Goal: Information Seeking & Learning: Find specific fact

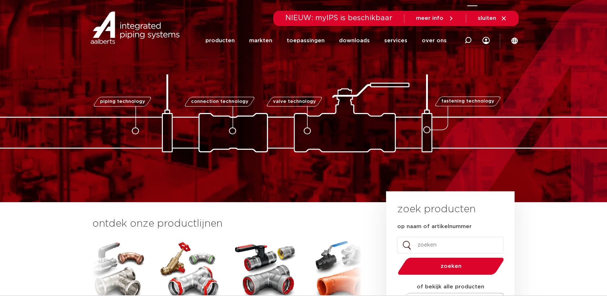
click at [469, 37] on icon at bounding box center [467, 40] width 7 height 7
type input "SP4383"
click button "Zoeken" at bounding box center [0, 0] width 0 height 0
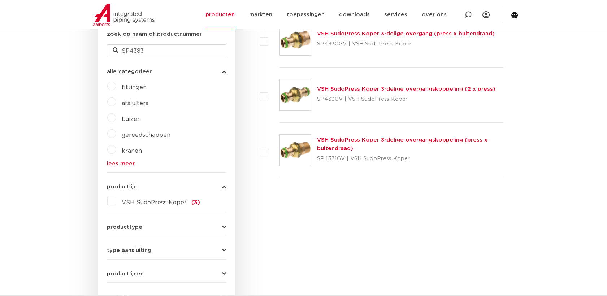
scroll to position [57, 0]
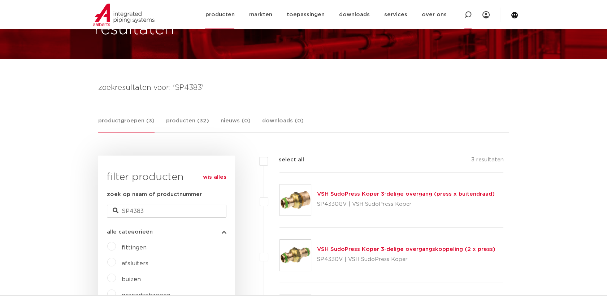
click at [462, 22] on div at bounding box center [467, 14] width 29 height 29
type input "4331g"
click button "Zoeken" at bounding box center [0, 0] width 0 height 0
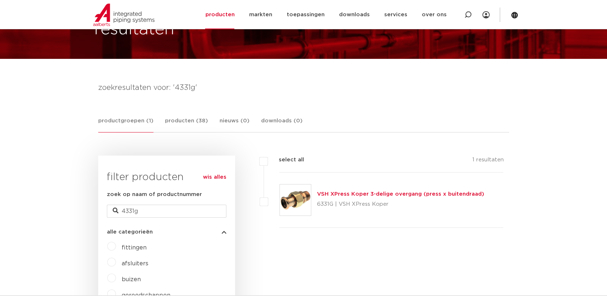
click at [305, 205] on img at bounding box center [295, 199] width 31 height 31
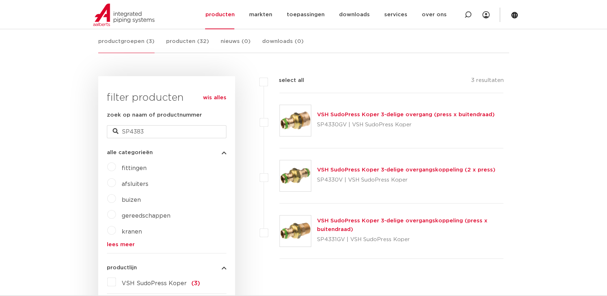
scroll to position [178, 0]
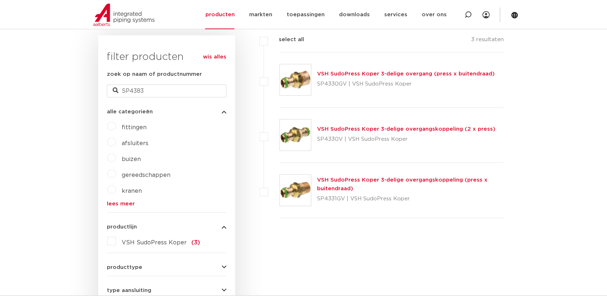
click at [290, 91] on img at bounding box center [295, 79] width 31 height 31
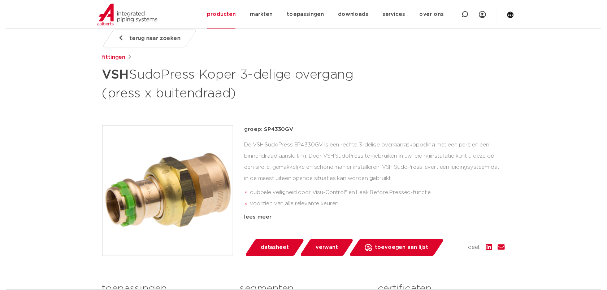
scroll to position [80, 0]
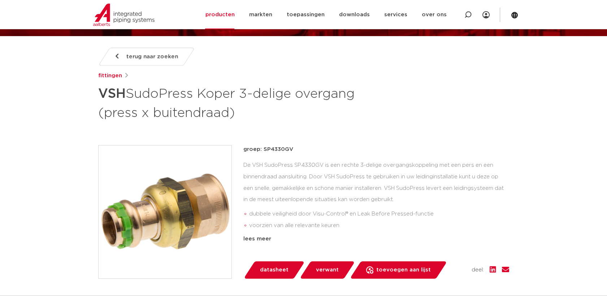
click at [280, 268] on span "datasheet" at bounding box center [274, 270] width 29 height 12
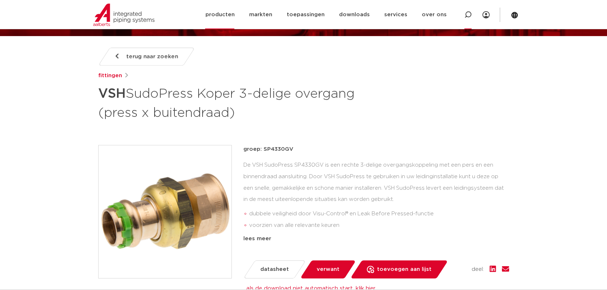
click at [466, 19] on div at bounding box center [467, 14] width 7 height 29
click at [407, 11] on input "Zoeken" at bounding box center [364, 14] width 227 height 14
type input "6331g"
click button "Zoeken" at bounding box center [0, 0] width 0 height 0
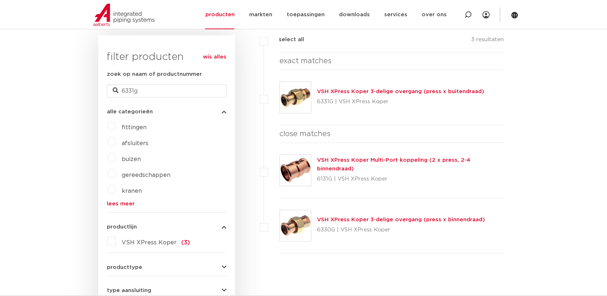
click at [299, 96] on img at bounding box center [295, 97] width 31 height 31
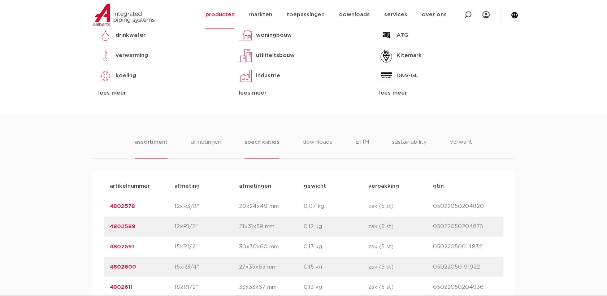
scroll to position [481, 0]
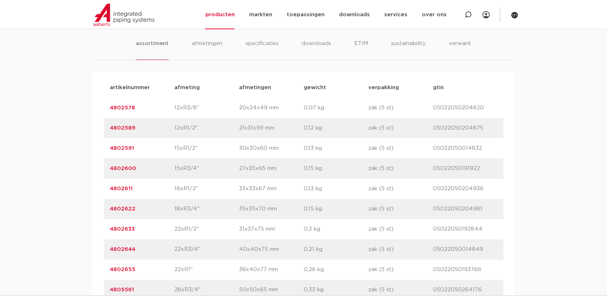
drag, startPoint x: 139, startPoint y: 228, endPoint x: 108, endPoint y: 234, distance: 31.6
click at [108, 234] on div "artikelnummer 4802633 afmeting 22xR1/2" afmetingen 31x37x75 mm gewicht 0,2 kg v…" at bounding box center [303, 229] width 399 height 20
drag, startPoint x: 108, startPoint y: 234, endPoint x: 113, endPoint y: 233, distance: 5.6
copy link "4802633"
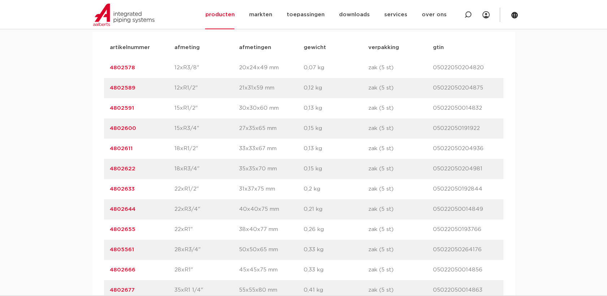
click at [115, 183] on div "artikelnummer 4802633 afmeting 22xR1/2" afmetingen 31x37x75 mm gewicht 0,2 kg v…" at bounding box center [303, 189] width 399 height 20
click at [114, 189] on link "4802633" at bounding box center [122, 188] width 25 height 5
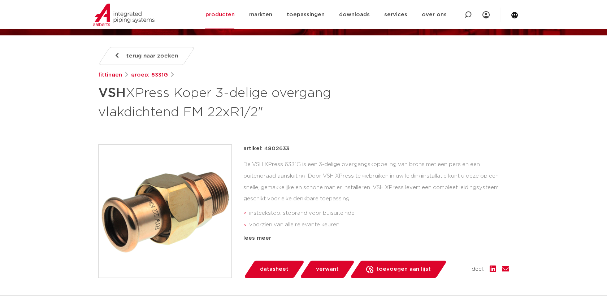
scroll to position [80, 0]
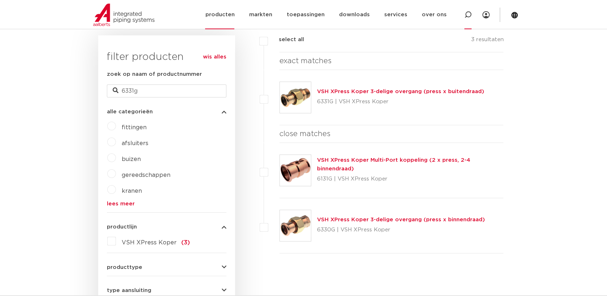
click at [472, 12] on div at bounding box center [467, 14] width 29 height 29
type input "sp4331gv"
click button "Zoeken" at bounding box center [0, 0] width 0 height 0
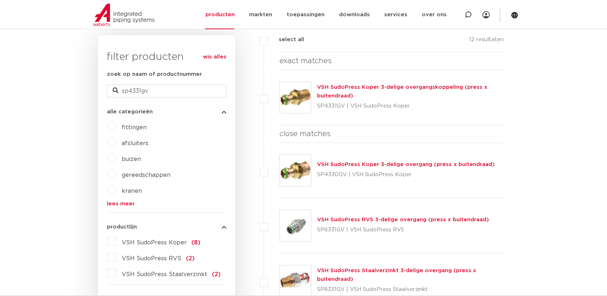
click at [306, 90] on img at bounding box center [295, 97] width 31 height 31
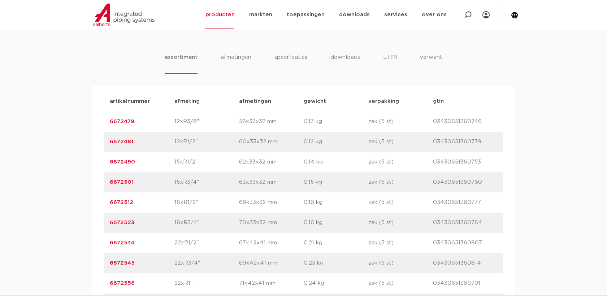
scroll to position [481, 0]
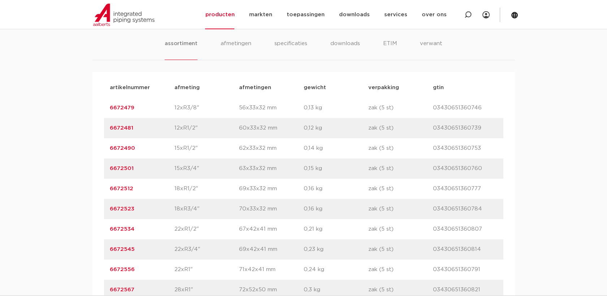
drag, startPoint x: 141, startPoint y: 233, endPoint x: 108, endPoint y: 229, distance: 33.4
click at [108, 229] on div "artikelnummer 6672534 afmeting 22xR1/2" [GEOGRAPHIC_DATA] 67x42x41 mm gewicht 0…" at bounding box center [303, 229] width 399 height 20
copy link "6672534"
click at [465, 15] on icon at bounding box center [467, 14] width 9 height 9
paste input "6672534"
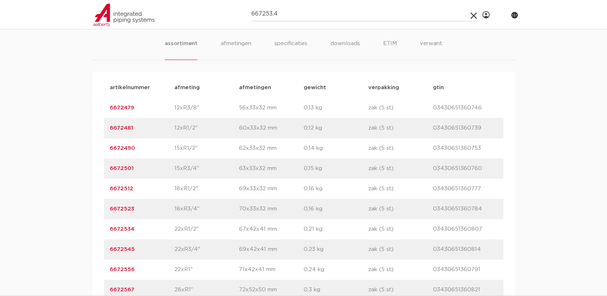
type input "667253.4"
click button "Zoeken" at bounding box center [0, 0] width 0 height 0
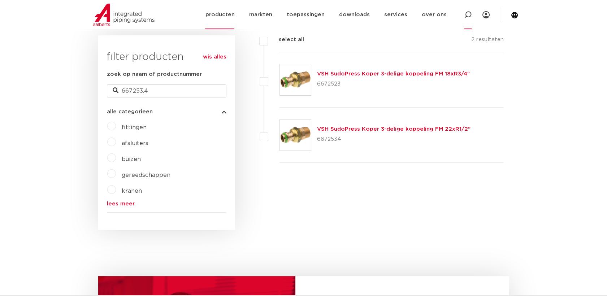
click at [468, 18] on icon at bounding box center [467, 14] width 7 height 7
type input "sp4383"
click button "Zoeken" at bounding box center [0, 0] width 0 height 0
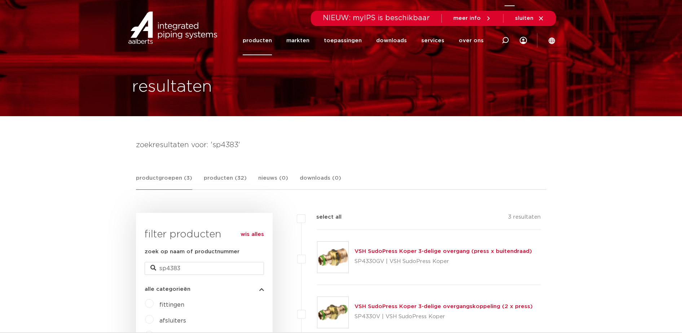
click at [508, 44] on div at bounding box center [505, 40] width 7 height 29
type input "4331g"
click button "Zoeken" at bounding box center [0, 0] width 0 height 0
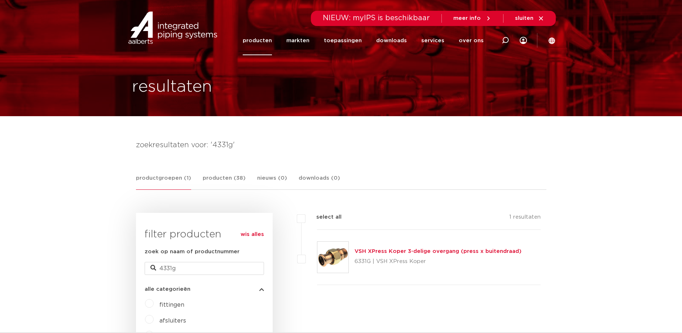
drag, startPoint x: 370, startPoint y: 264, endPoint x: 356, endPoint y: 265, distance: 14.1
click at [355, 265] on p "6331G | VSH XPress Koper" at bounding box center [438, 262] width 167 height 12
click at [510, 38] on div at bounding box center [505, 41] width 29 height 30
click at [463, 44] on input "Zoeken" at bounding box center [401, 39] width 227 height 14
type input "6331g"
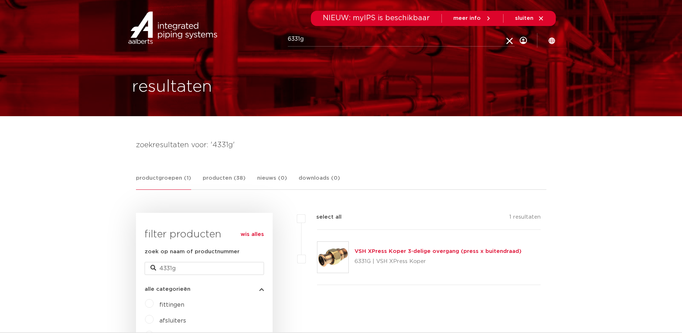
click button "Zoeken" at bounding box center [0, 0] width 0 height 0
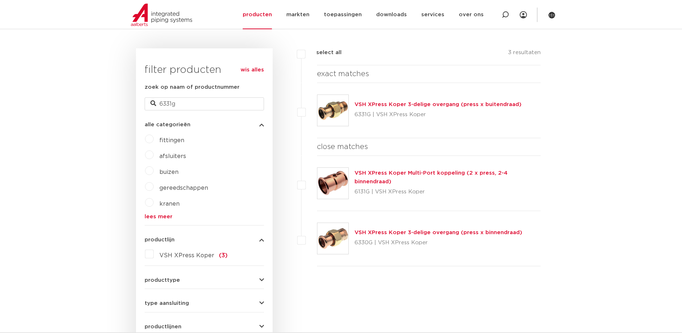
scroll to position [180, 0]
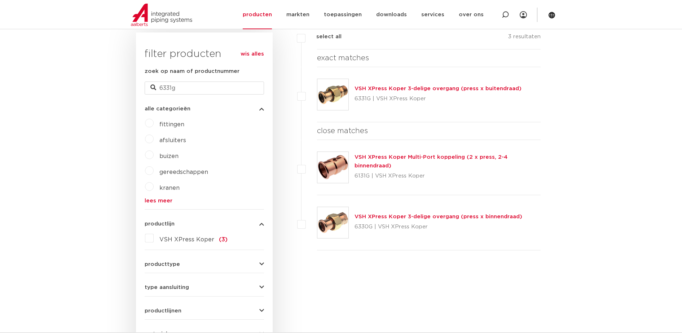
click at [337, 220] on img at bounding box center [333, 222] width 31 height 31
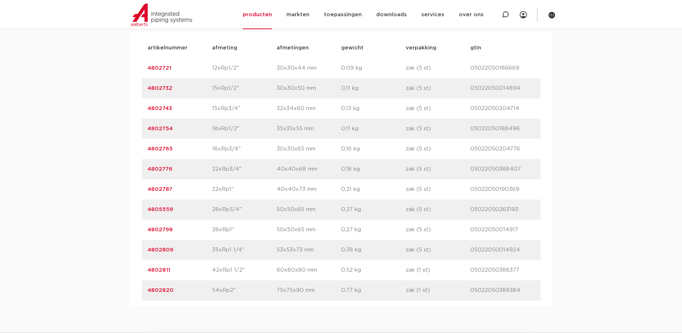
scroll to position [541, 0]
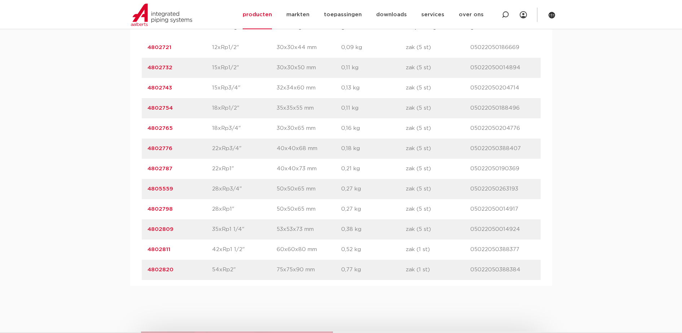
click at [163, 167] on link "4802787" at bounding box center [160, 168] width 25 height 5
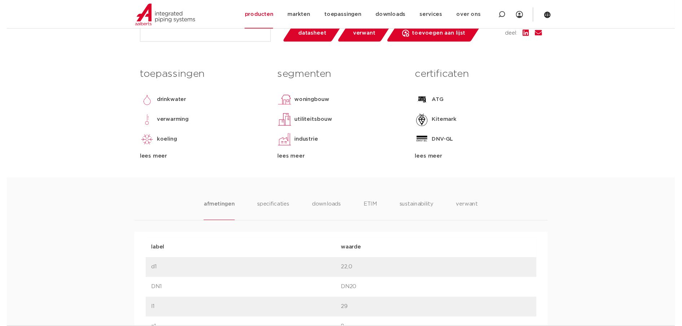
scroll to position [316, 0]
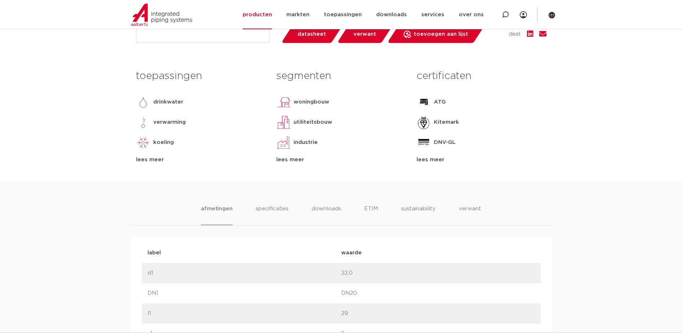
click at [305, 36] on span "datasheet" at bounding box center [312, 35] width 29 height 12
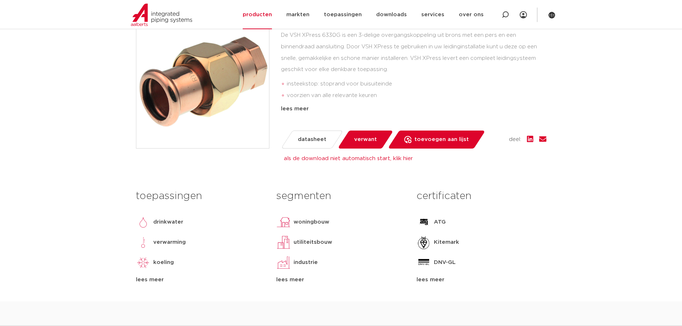
scroll to position [90, 0]
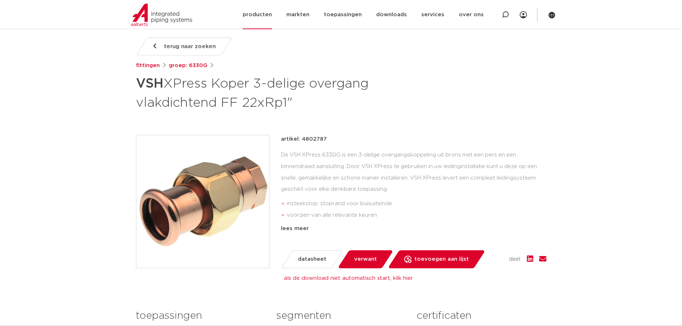
click at [508, 16] on icon at bounding box center [505, 14] width 7 height 7
click at [469, 15] on input "sp" at bounding box center [402, 14] width 227 height 14
type input "sp4331gv"
click button "Zoeken" at bounding box center [0, 0] width 0 height 0
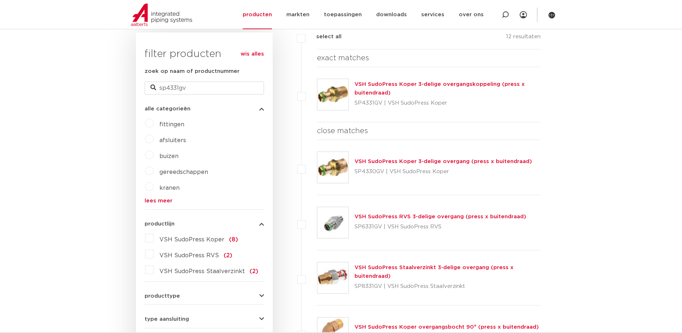
click at [331, 166] on img at bounding box center [333, 167] width 31 height 31
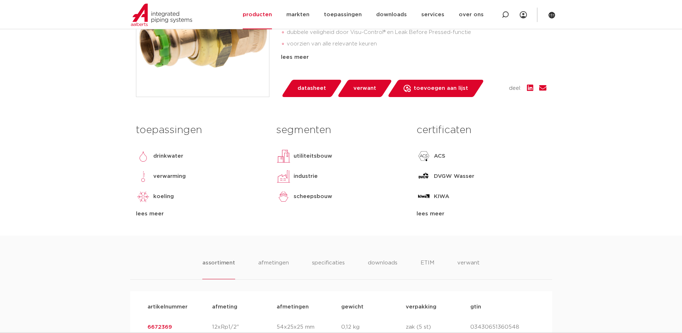
scroll to position [271, 0]
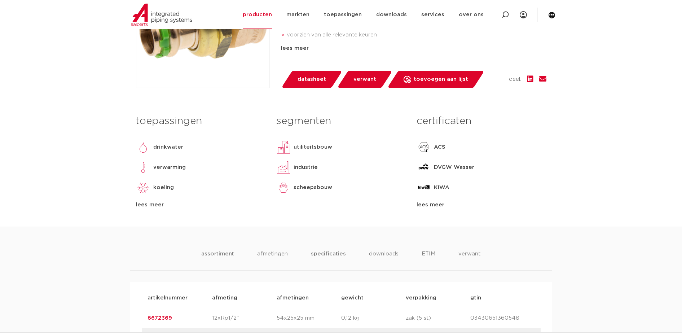
click at [315, 256] on li "specificaties" at bounding box center [328, 260] width 35 height 21
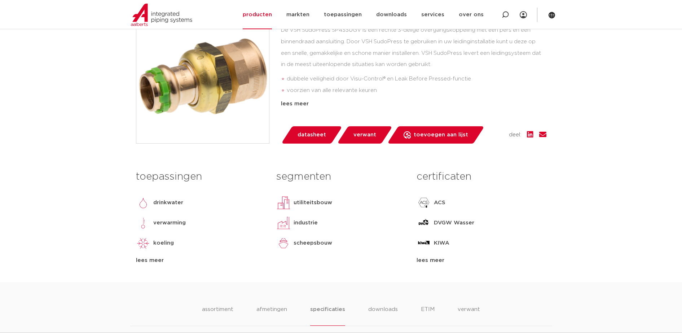
scroll to position [90, 0]
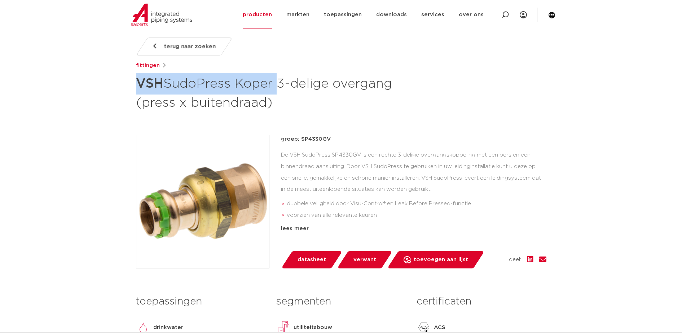
drag, startPoint x: 136, startPoint y: 81, endPoint x: 277, endPoint y: 88, distance: 140.9
click at [277, 88] on h1 "VSH SudoPress Koper 3-delige overgang (press x buitendraad)" at bounding box center [271, 92] width 271 height 39
copy h1 "VSH SudoPress Koper"
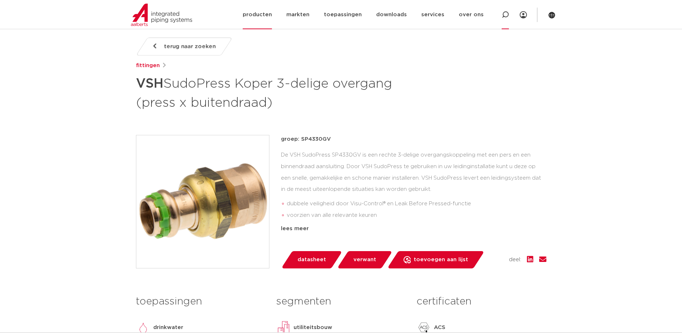
click at [507, 17] on icon at bounding box center [505, 14] width 9 height 9
paste input "VSH SudoPress Koper"
type input "VSH SudoPress Koper"
click button "Zoeken" at bounding box center [0, 0] width 0 height 0
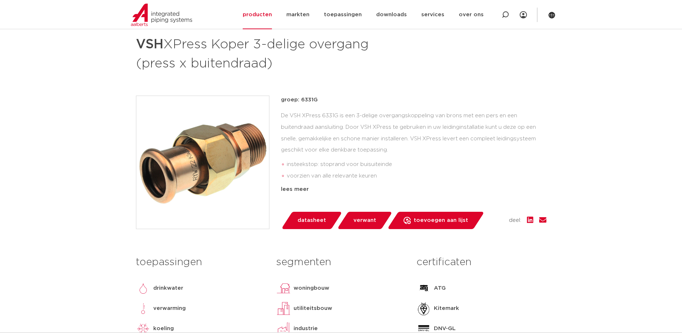
scroll to position [135, 0]
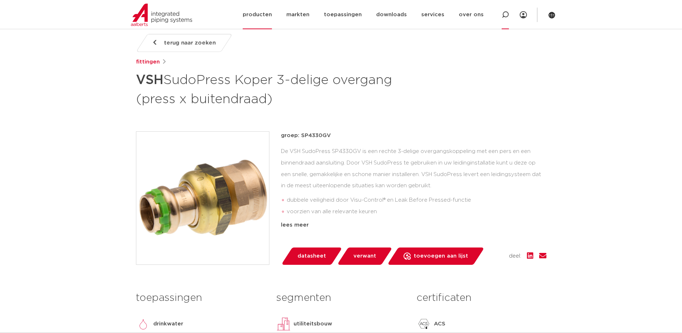
scroll to position [45, 0]
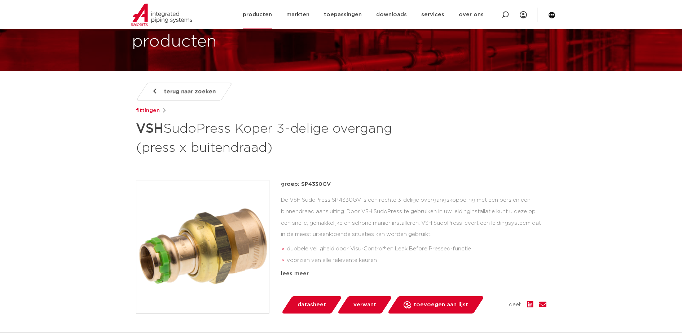
drag, startPoint x: 512, startPoint y: 12, endPoint x: 505, endPoint y: 17, distance: 8.3
click at [508, 13] on div at bounding box center [505, 14] width 29 height 29
click at [505, 17] on div at bounding box center [509, 15] width 10 height 32
click at [504, 17] on icon at bounding box center [505, 14] width 7 height 7
type input "6331g"
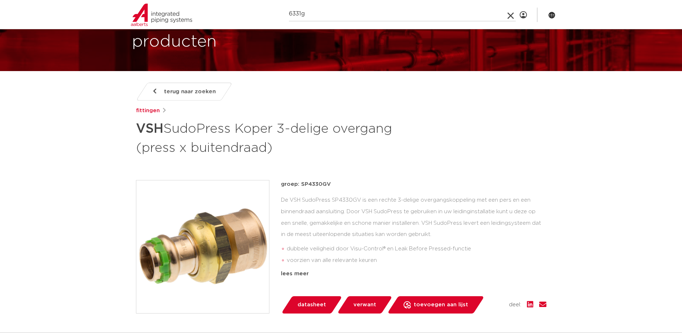
click button "Zoeken" at bounding box center [0, 0] width 0 height 0
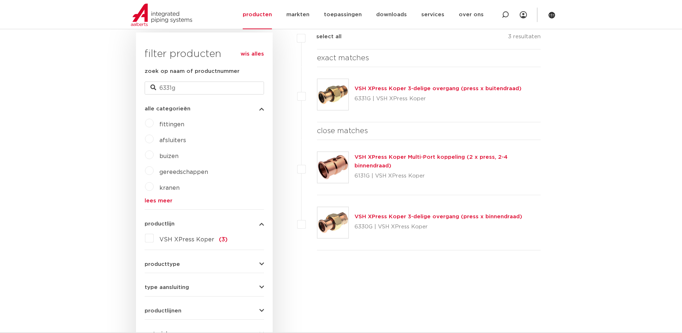
click at [332, 222] on img at bounding box center [333, 222] width 31 height 31
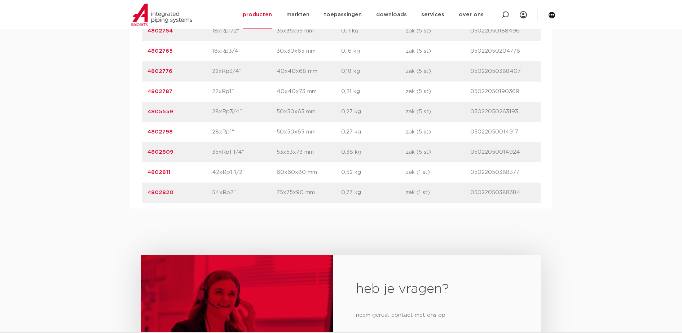
scroll to position [523, 0]
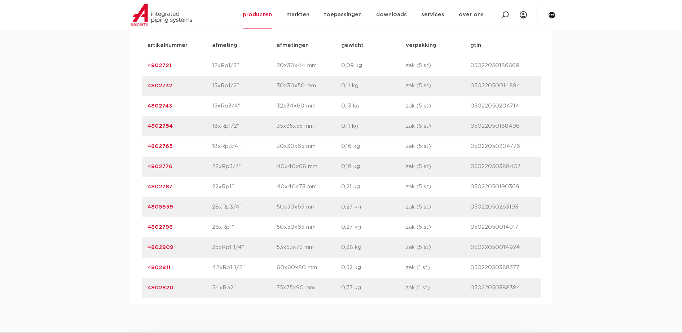
click at [161, 186] on link "4802787" at bounding box center [160, 186] width 25 height 5
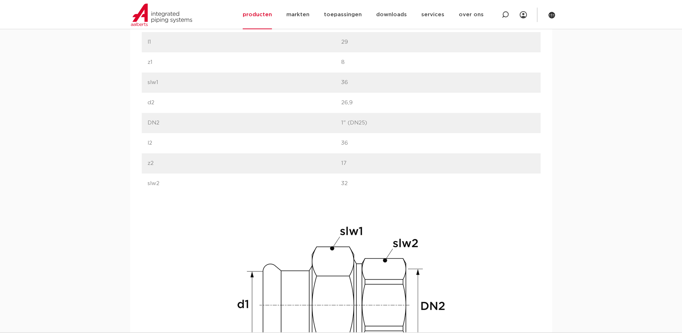
scroll to position [451, 0]
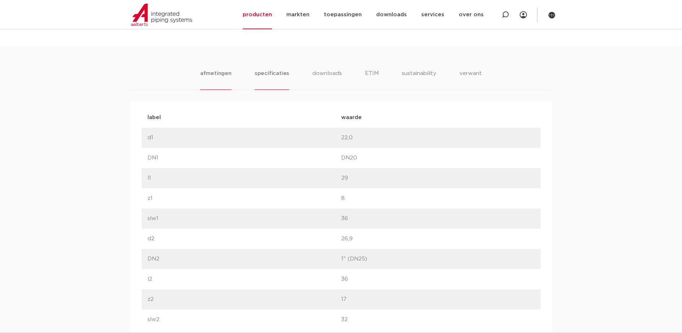
click at [258, 78] on li "specificaties" at bounding box center [272, 79] width 35 height 21
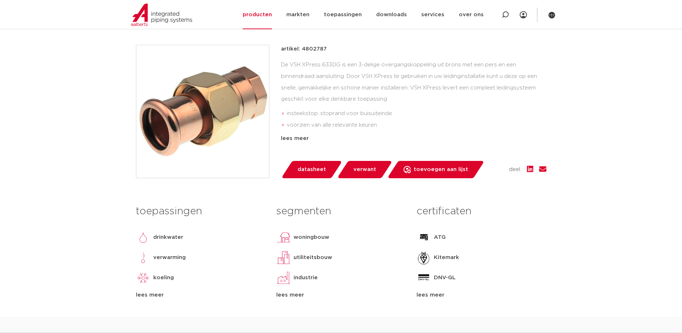
scroll to position [90, 0]
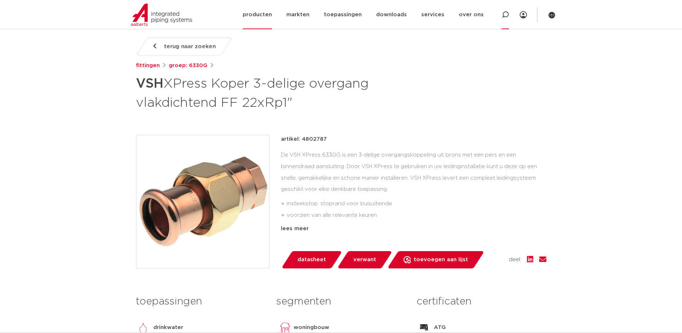
click at [505, 20] on div at bounding box center [505, 14] width 7 height 29
type input "p"
type input "c9435"
click button "Zoeken" at bounding box center [0, 0] width 0 height 0
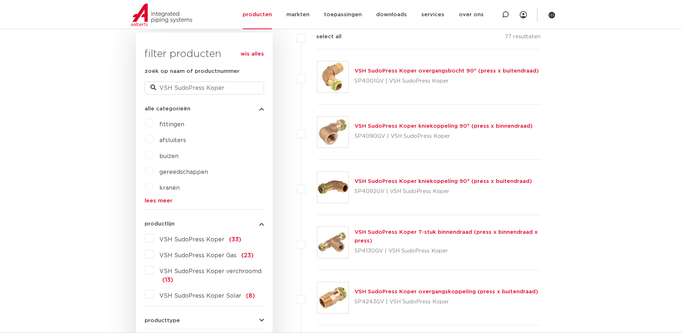
scroll to position [316, 0]
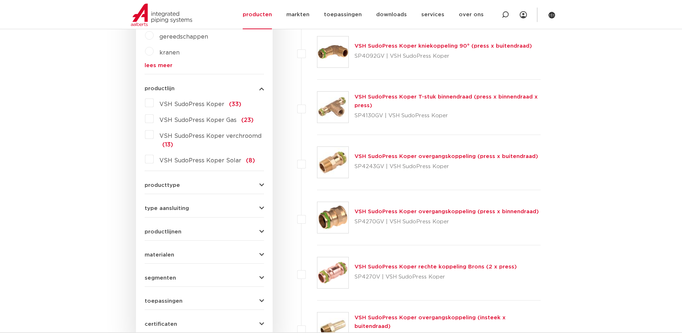
click at [337, 163] on img at bounding box center [333, 162] width 31 height 31
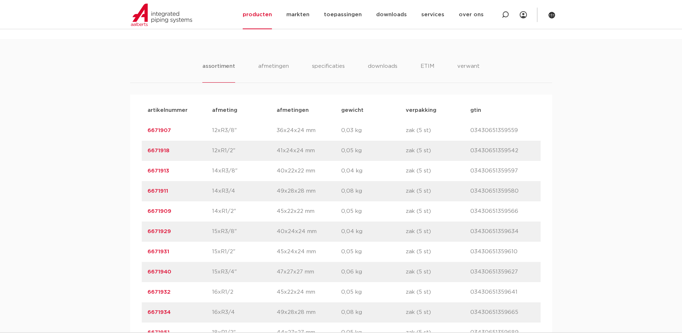
scroll to position [406, 0]
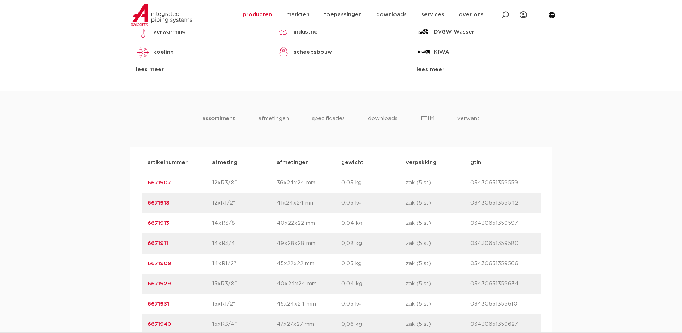
click at [166, 262] on link "6671909" at bounding box center [160, 263] width 24 height 5
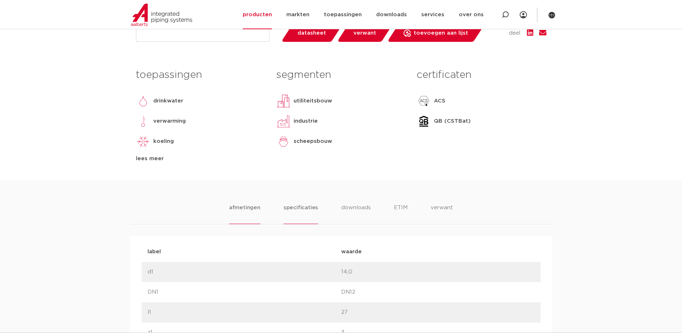
scroll to position [406, 0]
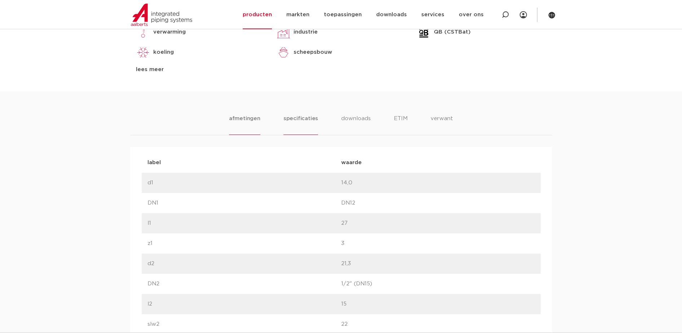
click at [299, 123] on li "specificaties" at bounding box center [301, 124] width 35 height 21
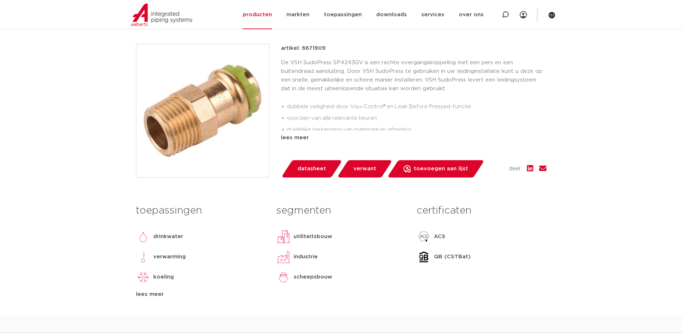
scroll to position [180, 0]
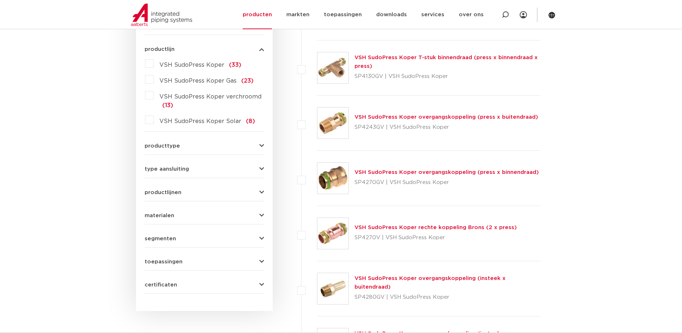
scroll to position [406, 0]
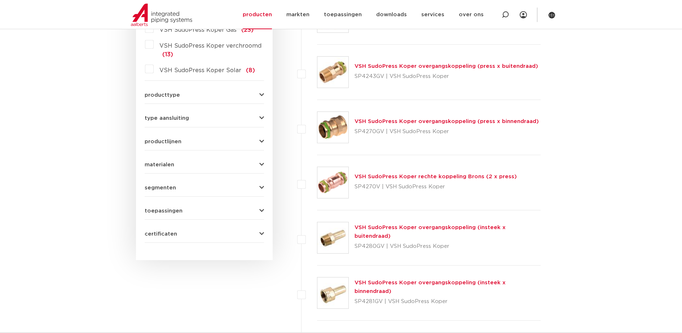
click at [342, 127] on img at bounding box center [333, 127] width 31 height 31
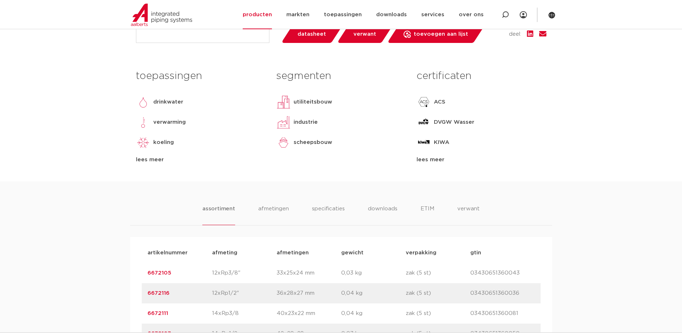
click at [164, 296] on link "6672116" at bounding box center [159, 292] width 22 height 5
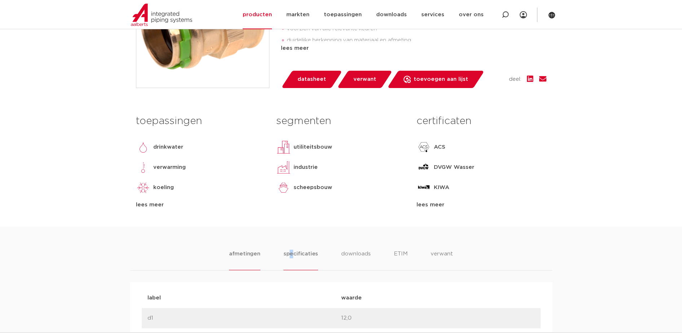
click at [293, 255] on li "specificaties" at bounding box center [301, 260] width 35 height 21
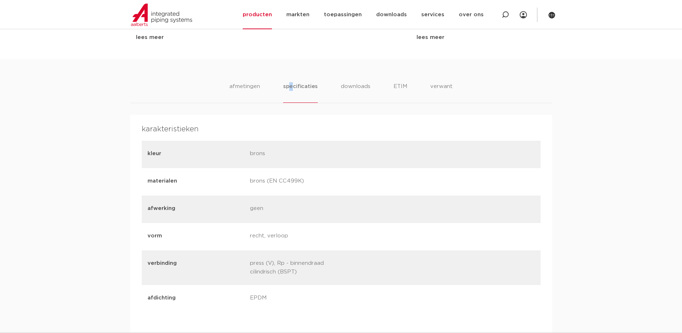
scroll to position [451, 0]
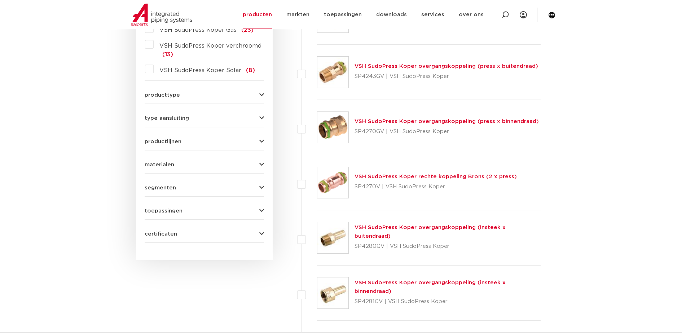
click at [337, 73] on img at bounding box center [333, 72] width 31 height 31
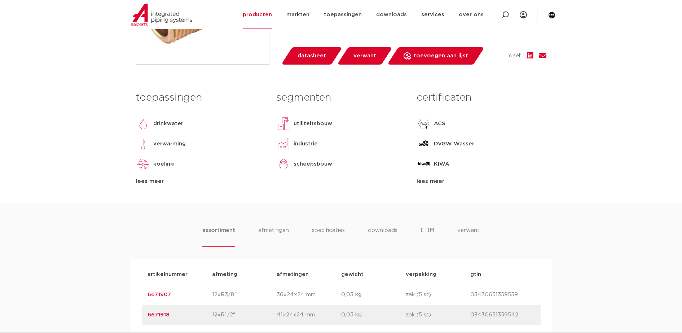
scroll to position [316, 0]
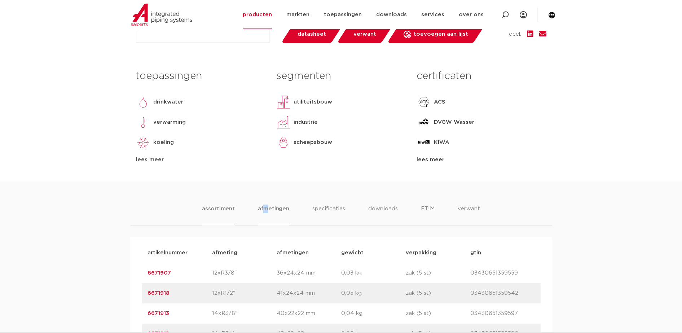
click at [266, 212] on li "afmetingen" at bounding box center [273, 215] width 31 height 21
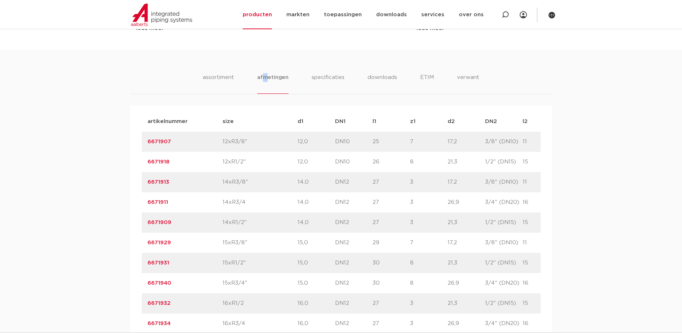
scroll to position [451, 0]
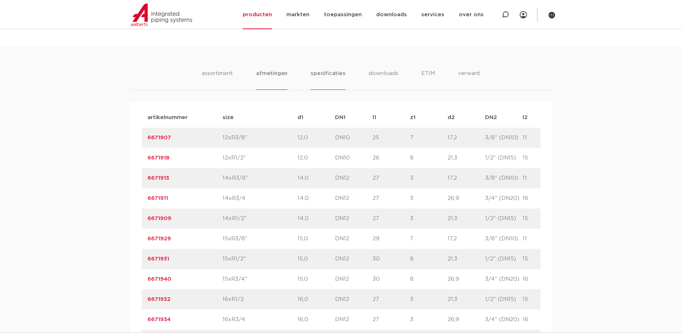
click at [319, 80] on li "specificaties" at bounding box center [328, 79] width 35 height 21
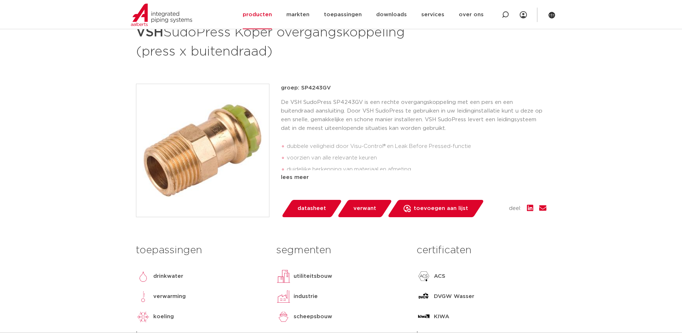
scroll to position [135, 0]
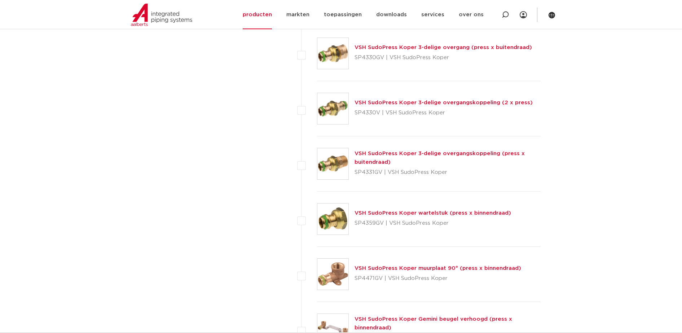
scroll to position [722, 0]
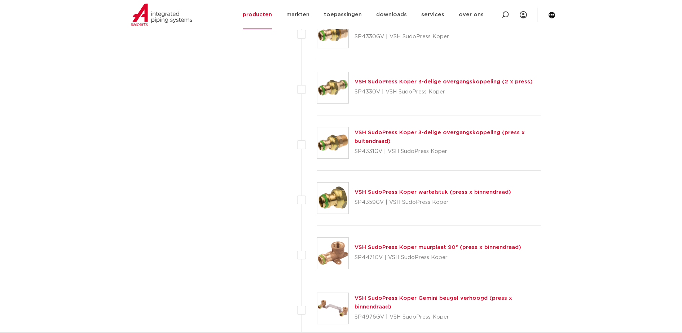
click at [338, 198] on img at bounding box center [333, 198] width 31 height 31
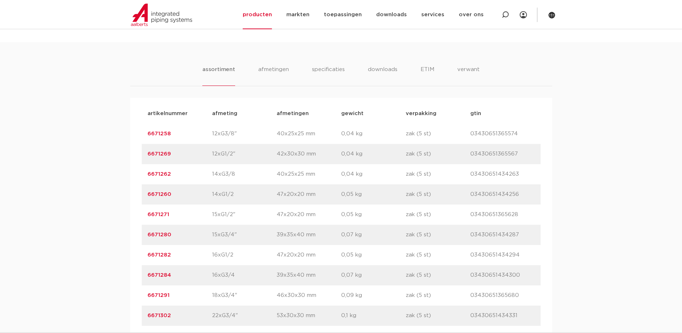
scroll to position [496, 0]
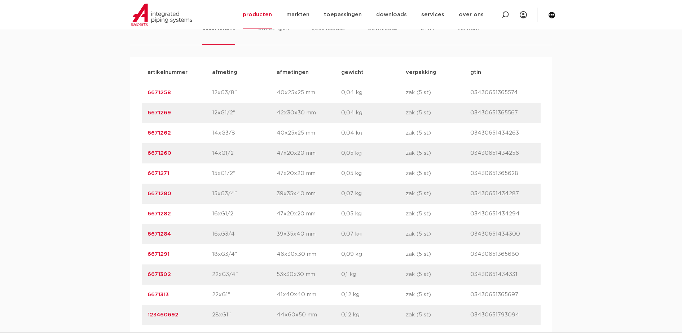
click at [161, 249] on div "artikelnummer 6671291 afmeting 18xG3/4" [GEOGRAPHIC_DATA] 46x30x30 mm gewicht 0…" at bounding box center [341, 254] width 399 height 20
click at [164, 255] on link "6671291" at bounding box center [159, 253] width 22 height 5
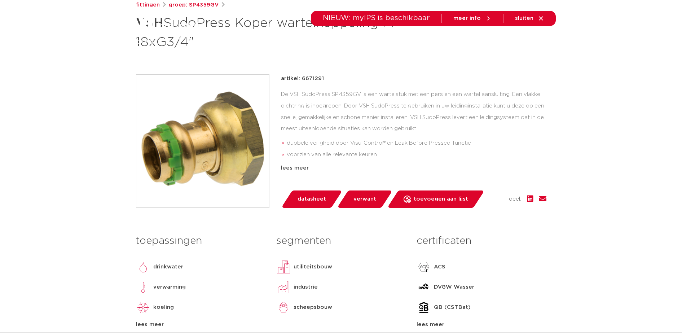
scroll to position [271, 0]
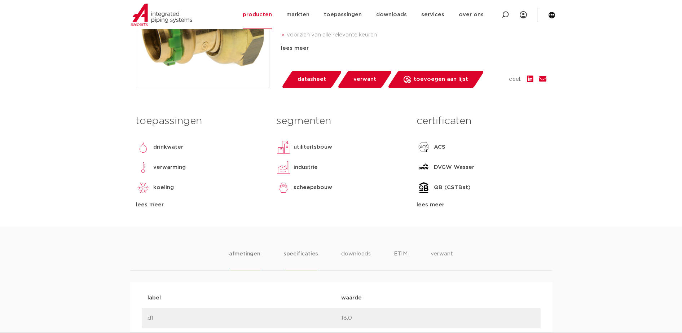
click at [295, 252] on li "specificaties" at bounding box center [301, 260] width 35 height 21
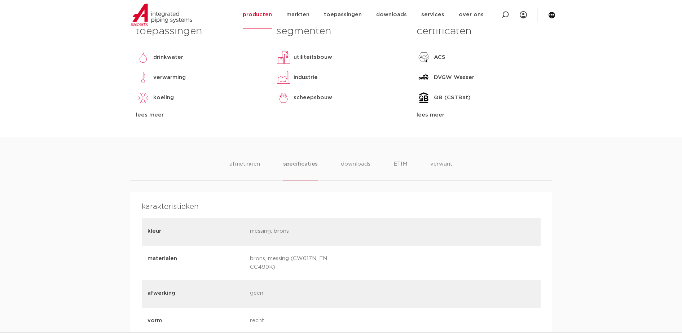
scroll to position [361, 0]
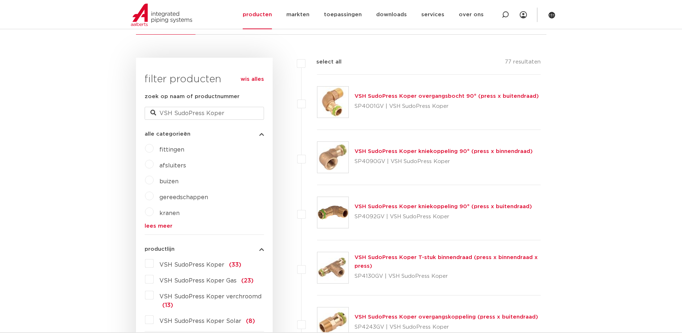
scroll to position [135, 0]
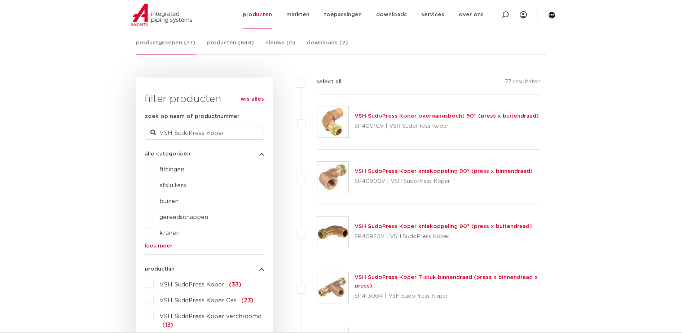
click at [335, 175] on img at bounding box center [333, 177] width 31 height 31
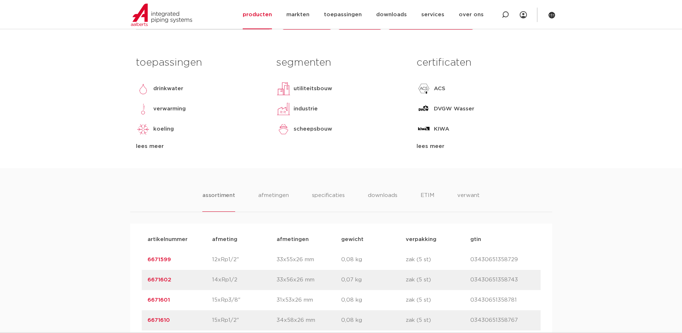
scroll to position [406, 0]
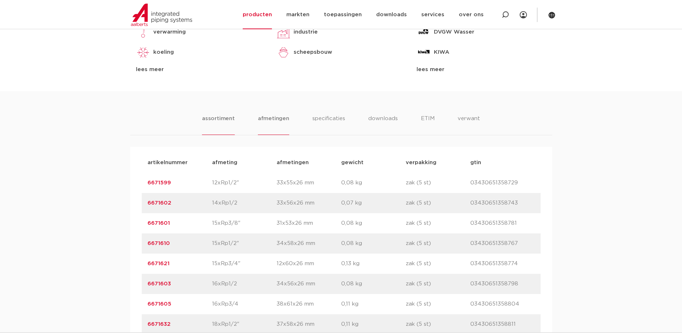
click at [268, 124] on li "afmetingen" at bounding box center [273, 124] width 31 height 21
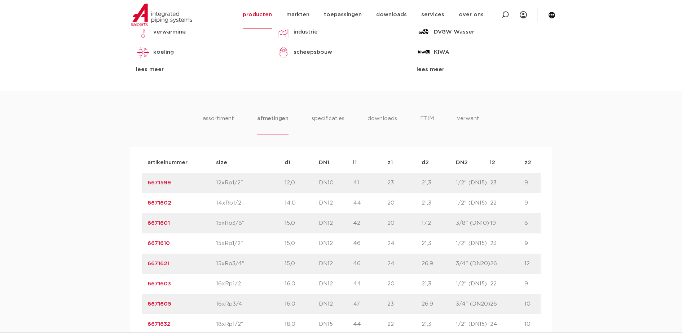
drag, startPoint x: 158, startPoint y: 256, endPoint x: 162, endPoint y: 266, distance: 10.9
click at [158, 256] on div "artikelnummer 6671621 size 15xRp3/4"" at bounding box center [405, 264] width 526 height 20
click at [162, 266] on link "6671621" at bounding box center [159, 263] width 22 height 5
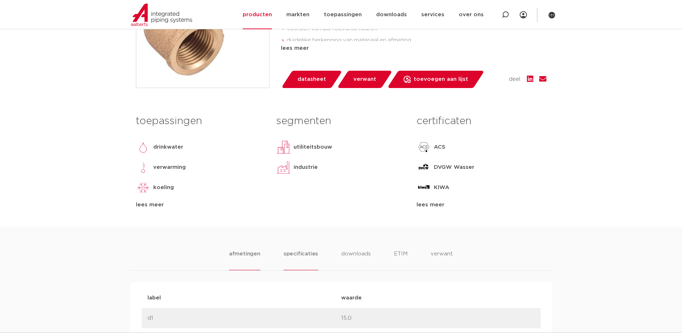
click at [298, 253] on li "specificaties" at bounding box center [301, 260] width 35 height 21
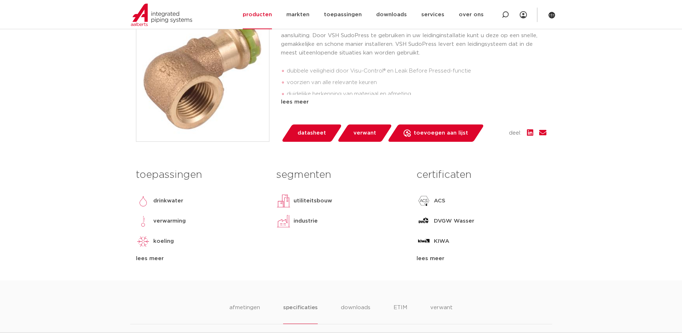
scroll to position [135, 0]
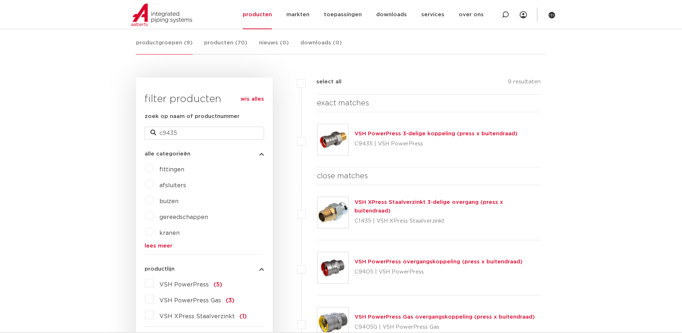
click at [336, 134] on img at bounding box center [333, 139] width 31 height 31
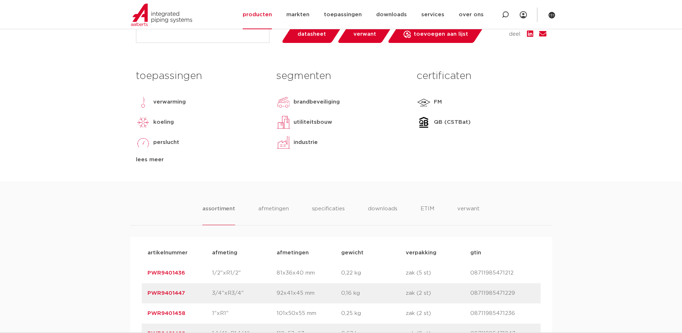
scroll to position [406, 0]
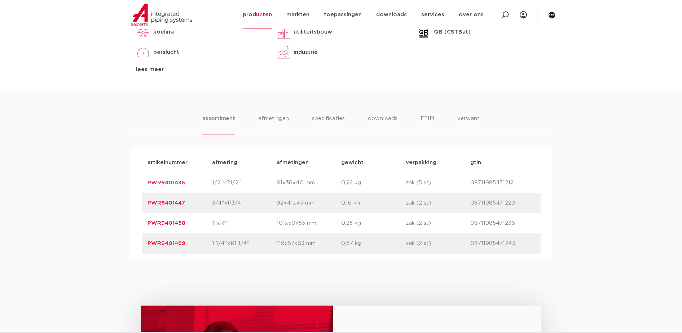
click at [158, 202] on link "PWR9401447" at bounding box center [167, 202] width 38 height 5
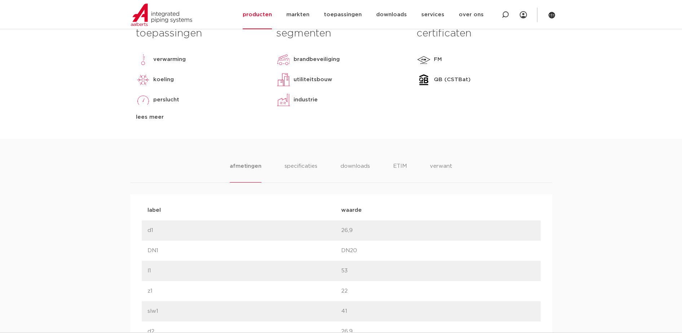
scroll to position [361, 0]
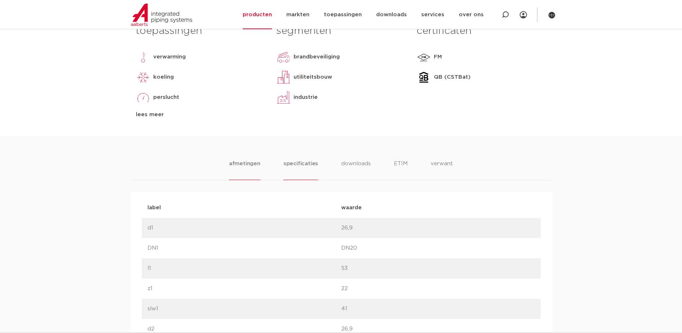
click at [302, 162] on li "specificaties" at bounding box center [301, 169] width 35 height 21
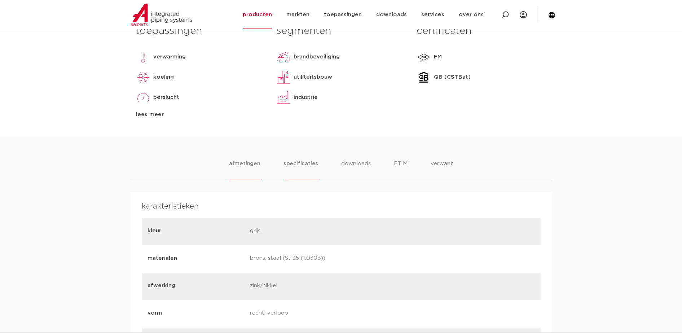
click at [240, 166] on li "afmetingen" at bounding box center [244, 169] width 31 height 21
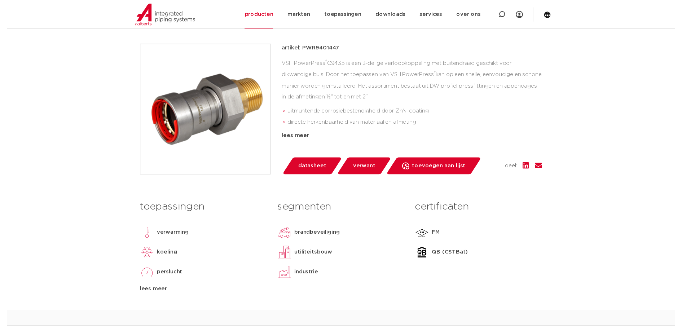
scroll to position [135, 0]
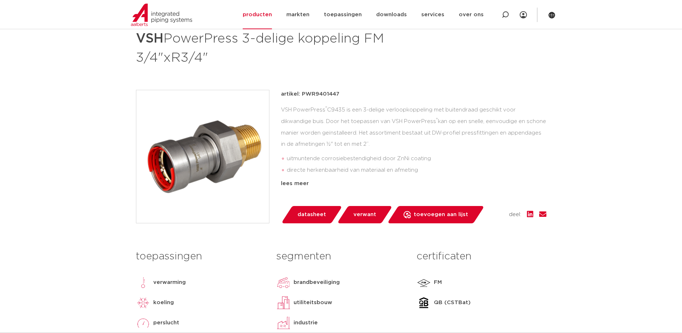
click at [303, 209] on span "datasheet" at bounding box center [312, 215] width 29 height 12
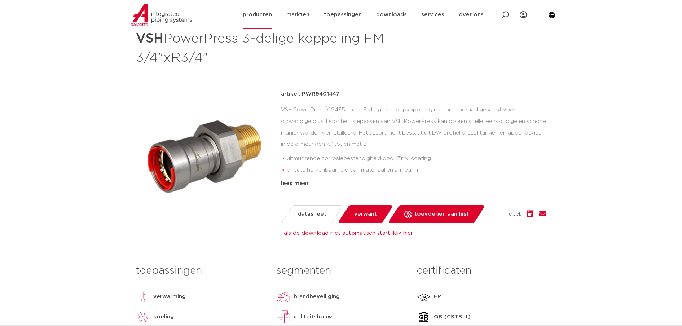
drag, startPoint x: 504, startPoint y: 17, endPoint x: 499, endPoint y: 19, distance: 5.2
click at [503, 17] on icon at bounding box center [505, 14] width 7 height 7
type input "d"
type input "overgangskoppeling"
click button "Zoeken" at bounding box center [0, 0] width 0 height 0
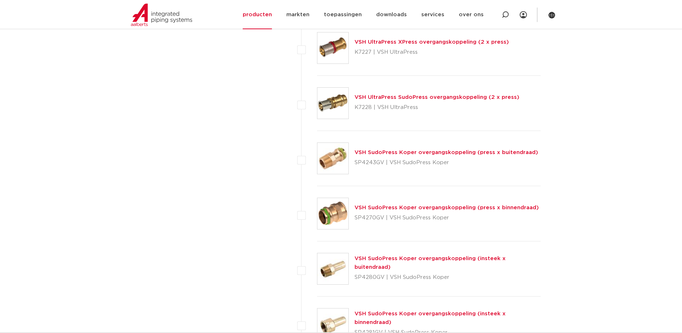
scroll to position [1488, 0]
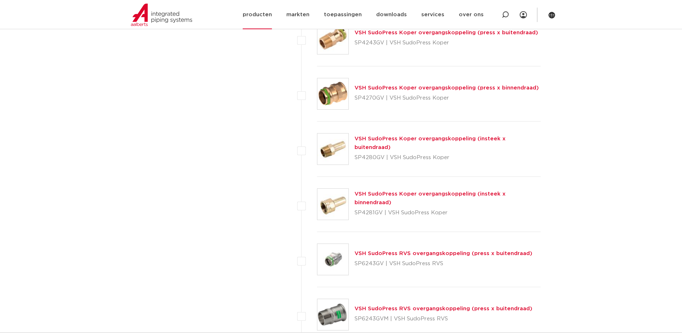
click at [265, 17] on link "producten" at bounding box center [257, 14] width 29 height 29
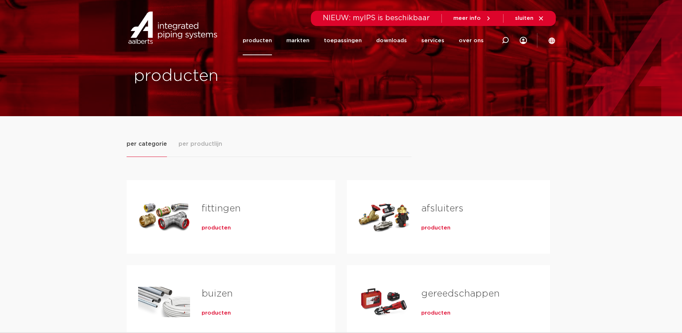
click at [244, 219] on div "fittingen producten" at bounding box center [257, 217] width 134 height 51
click at [205, 229] on span "producten" at bounding box center [216, 227] width 29 height 7
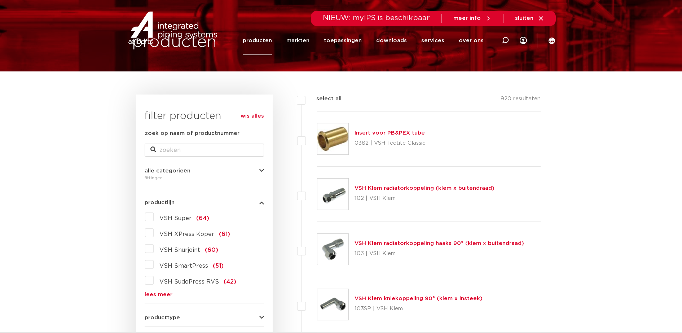
scroll to position [135, 0]
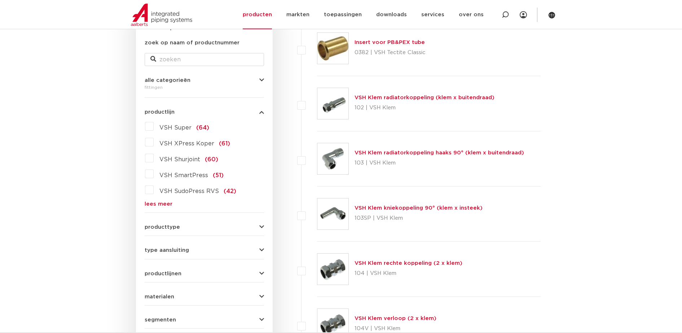
click at [173, 229] on span "producttype" at bounding box center [162, 226] width 35 height 5
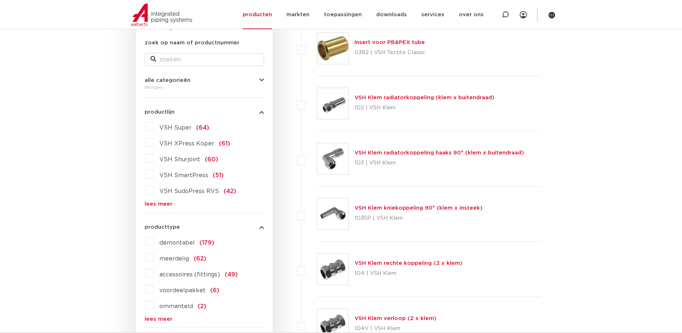
click at [203, 228] on button "producttype" at bounding box center [204, 226] width 119 height 5
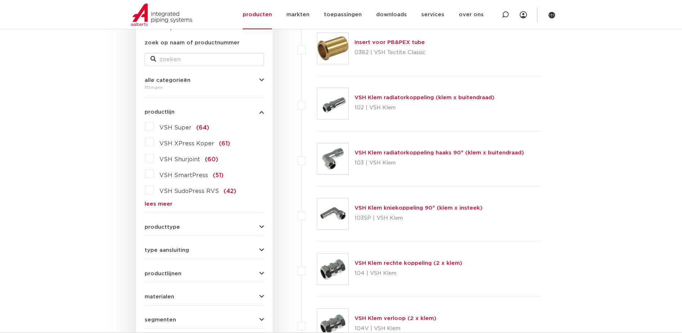
click at [187, 245] on div "type aansluiting press (498) buiseind (137) Rp - binnendraad cilindrisch (BSPT)…" at bounding box center [204, 247] width 119 height 11
click at [188, 253] on span "type aansluiting" at bounding box center [167, 250] width 44 height 5
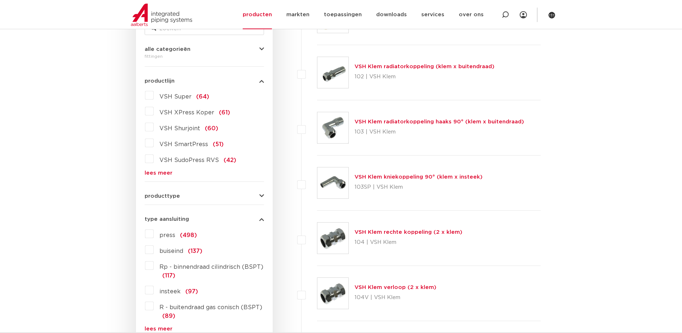
scroll to position [180, 0]
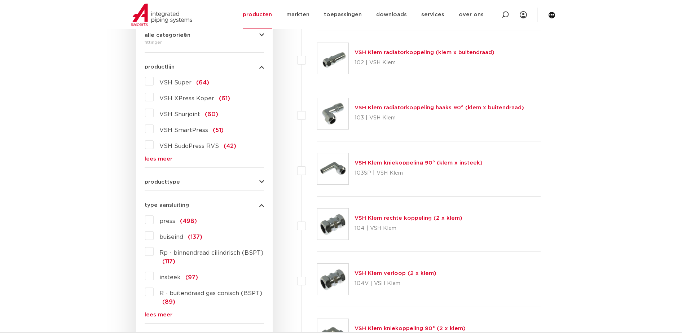
click at [184, 208] on span "type aansluiting" at bounding box center [167, 204] width 44 height 5
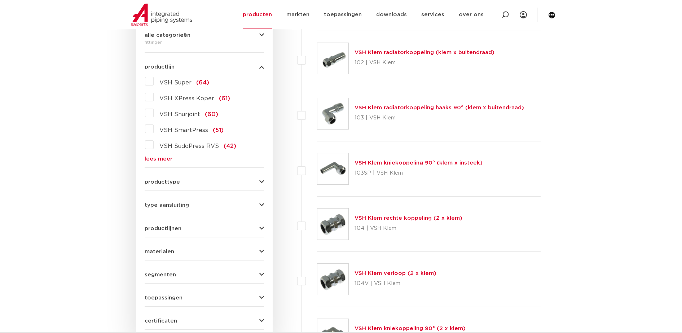
click at [178, 226] on span "productlijnen" at bounding box center [163, 228] width 37 height 5
click at [193, 177] on div "producttype demontabel (179) meerdelig (62) accessoires (fittings) (49) voordee…" at bounding box center [204, 179] width 119 height 11
click at [172, 184] on span "producttype" at bounding box center [162, 181] width 35 height 5
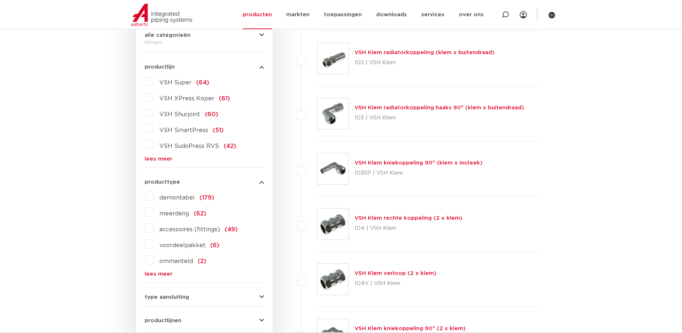
click at [154, 214] on label "meerdelig (62)" at bounding box center [180, 212] width 53 height 12
click at [0, 0] on input "meerdelig (62)" at bounding box center [0, 0] width 0 height 0
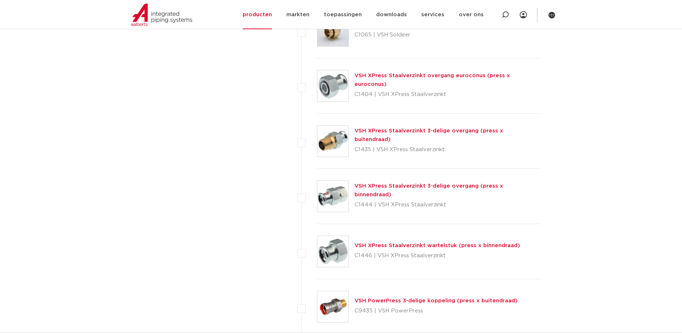
scroll to position [1037, 0]
click at [337, 202] on img at bounding box center [333, 195] width 31 height 31
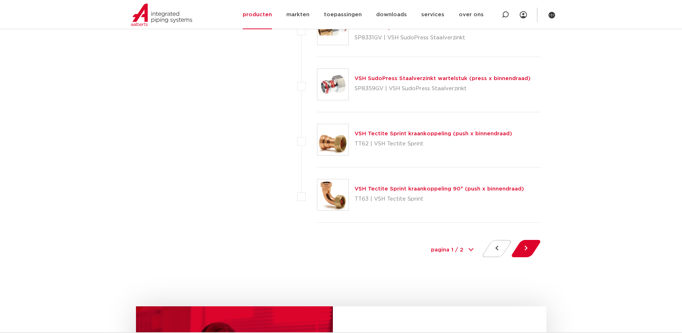
scroll to position [3247, 0]
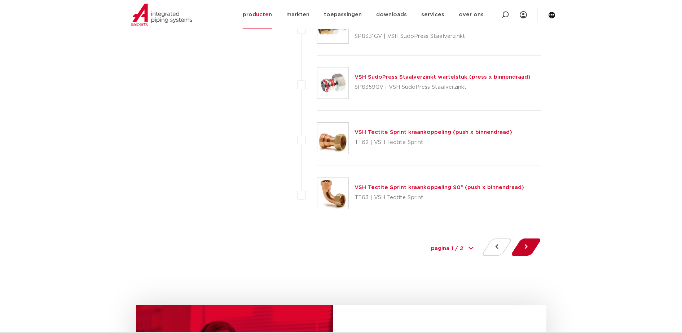
click at [532, 245] on button at bounding box center [526, 246] width 21 height 17
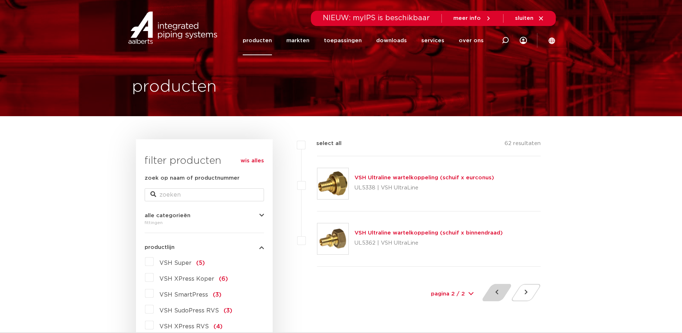
click at [502, 295] on button at bounding box center [497, 292] width 21 height 17
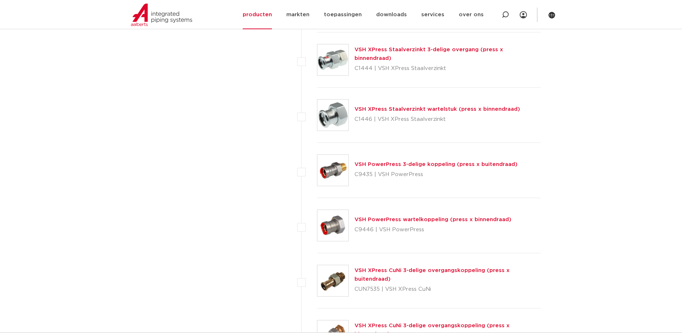
scroll to position [1127, 0]
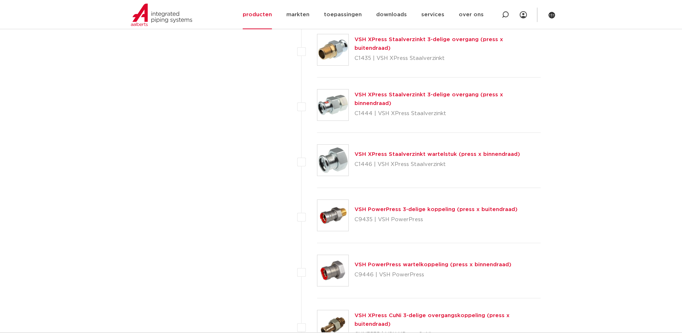
click at [337, 104] on img at bounding box center [333, 104] width 31 height 31
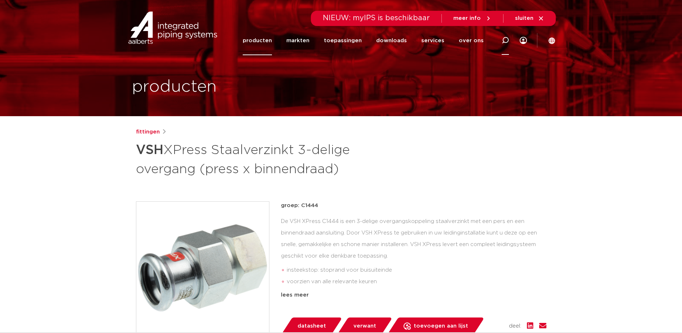
click at [504, 40] on icon at bounding box center [505, 40] width 9 height 9
type input "c1435"
click button "Zoeken" at bounding box center [0, 0] width 0 height 0
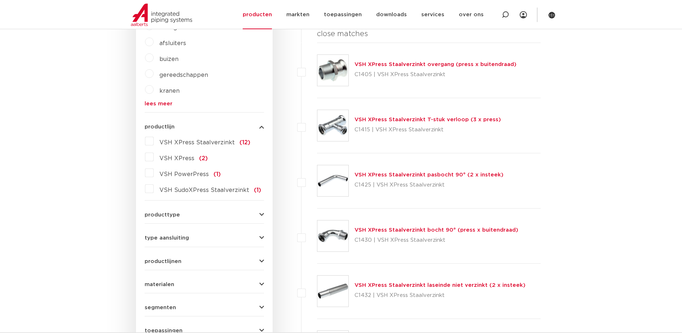
scroll to position [90, 0]
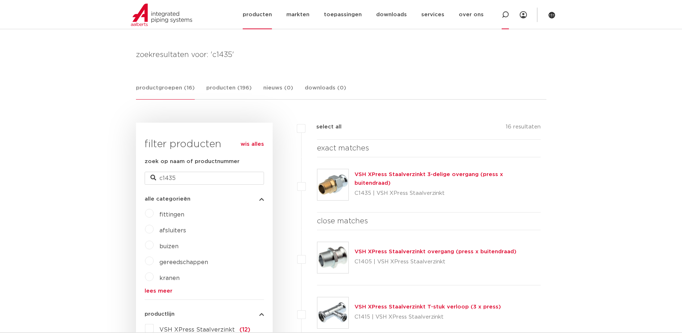
click at [504, 17] on icon at bounding box center [505, 14] width 7 height 7
type input "sp8331gv"
click button "Zoeken" at bounding box center [0, 0] width 0 height 0
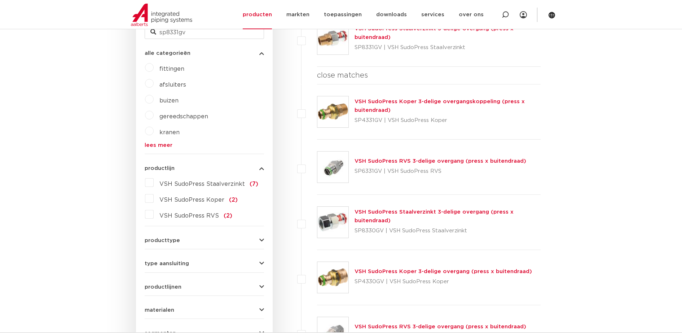
scroll to position [225, 0]
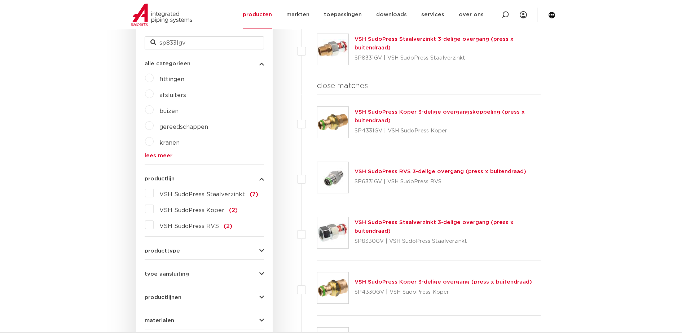
click at [328, 231] on img at bounding box center [333, 232] width 31 height 31
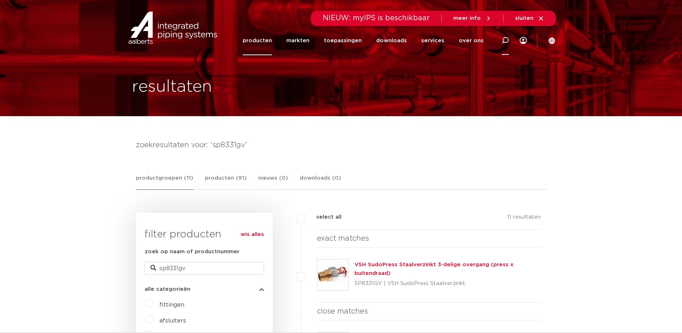
click at [508, 45] on div at bounding box center [505, 40] width 7 height 29
click at [275, 58] on div "resultaten" at bounding box center [341, 58] width 429 height 116
click at [511, 40] on icon at bounding box center [510, 41] width 10 height 10
click at [261, 39] on link "producten" at bounding box center [257, 40] width 29 height 29
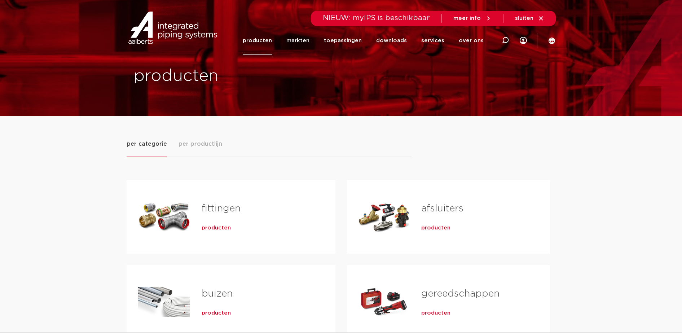
click at [219, 229] on span "producten" at bounding box center [216, 227] width 29 height 7
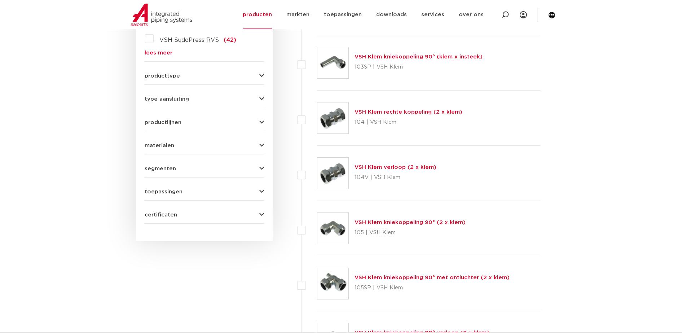
scroll to position [271, 0]
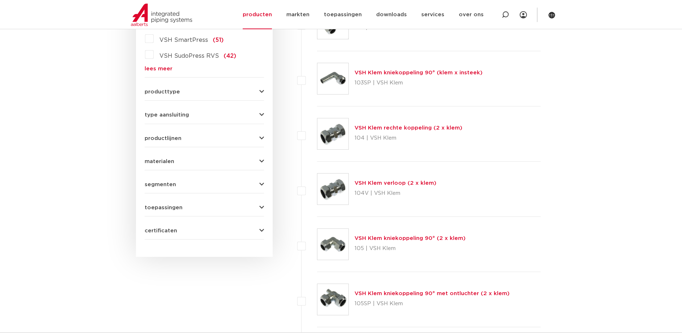
click at [181, 86] on div "producttype demontabel (179) meerdelig (62) accessoires (fittings) (49) voordee…" at bounding box center [204, 88] width 119 height 11
click at [171, 94] on span "producttype" at bounding box center [162, 91] width 35 height 5
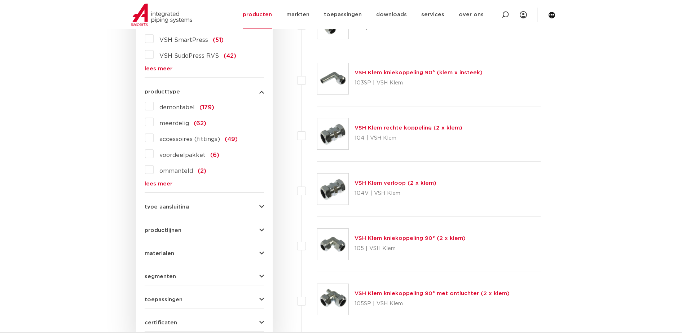
click at [154, 123] on label "meerdelig (62)" at bounding box center [180, 122] width 53 height 12
click at [0, 0] on input "meerdelig (62)" at bounding box center [0, 0] width 0 height 0
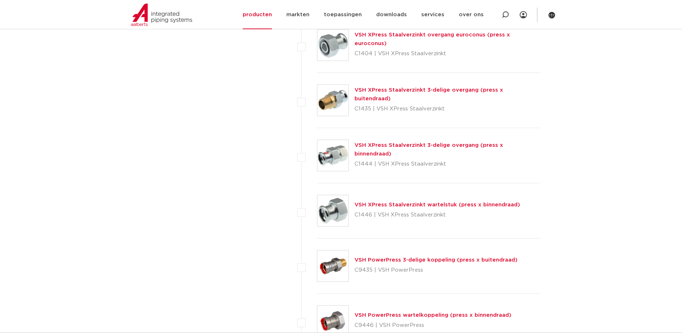
scroll to position [1082, 0]
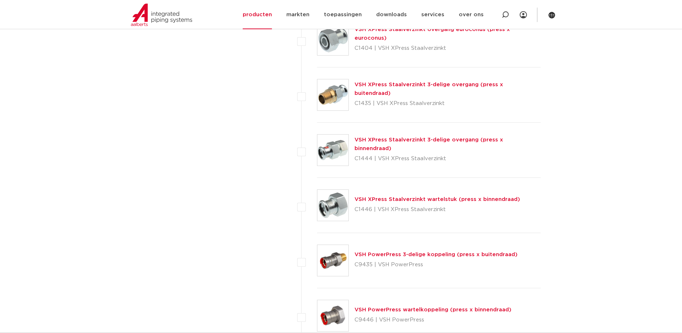
click at [329, 150] on img at bounding box center [333, 150] width 31 height 31
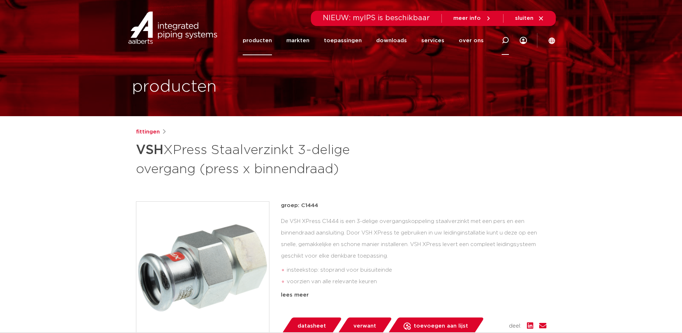
click at [507, 43] on icon at bounding box center [505, 40] width 7 height 7
type input "sudo copper"
click button "Zoeken" at bounding box center [0, 0] width 0 height 0
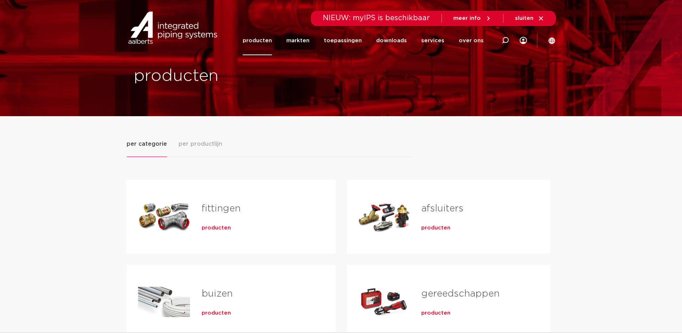
click at [205, 227] on span "producten" at bounding box center [216, 227] width 29 height 7
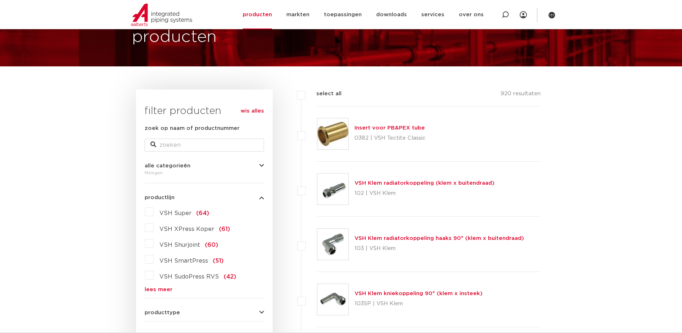
scroll to position [89, 0]
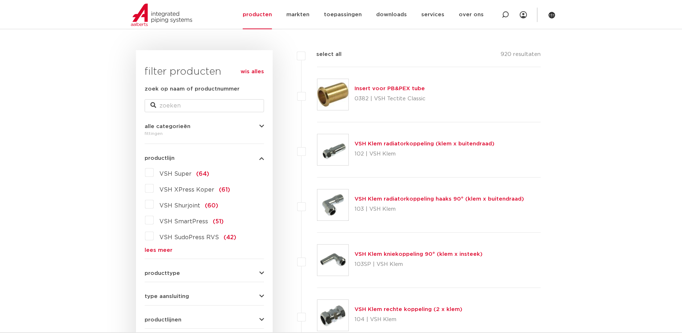
click at [168, 252] on link "lees meer" at bounding box center [204, 250] width 119 height 5
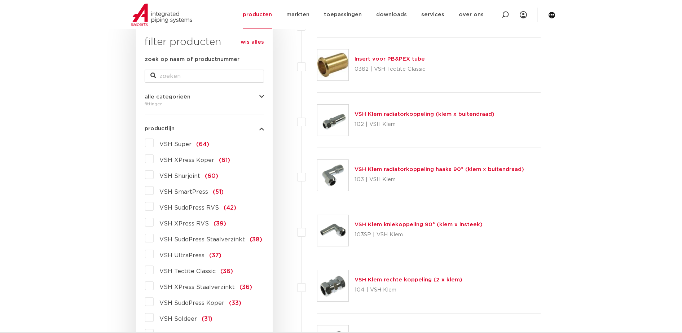
scroll to position [179, 0]
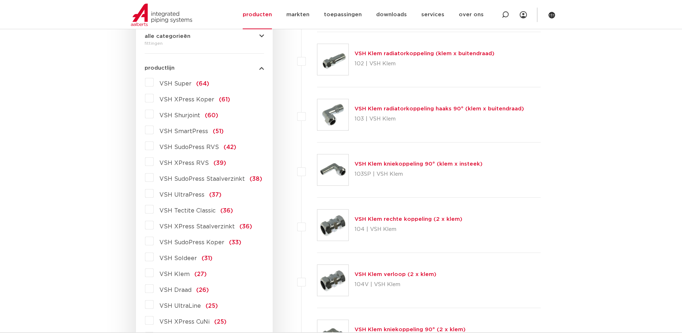
click at [154, 241] on label "VSH SudoPress Koper (33)" at bounding box center [198, 241] width 88 height 12
click at [0, 0] on input "VSH SudoPress Koper (33)" at bounding box center [0, 0] width 0 height 0
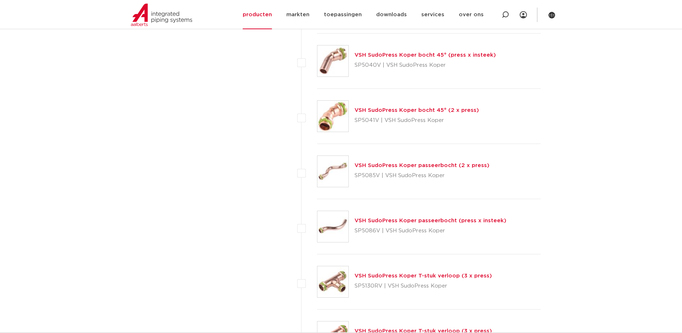
scroll to position [1262, 0]
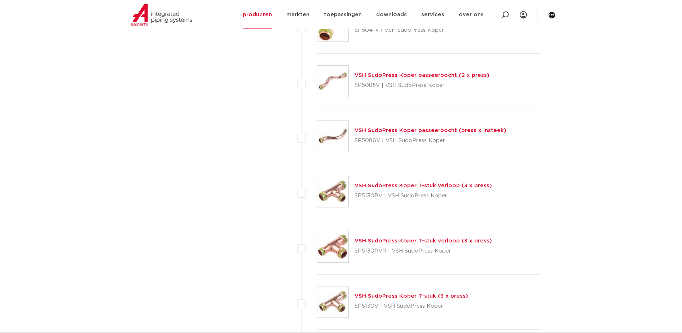
click at [337, 248] on img at bounding box center [333, 246] width 31 height 31
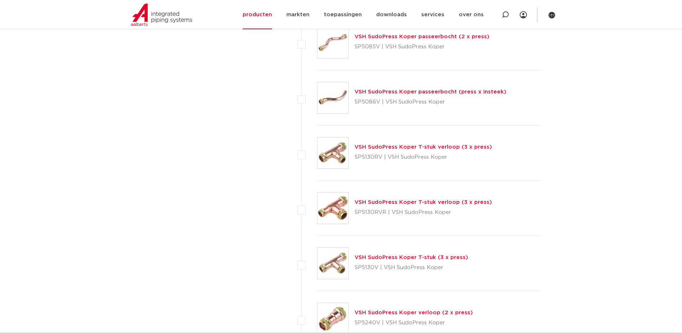
scroll to position [1352, 0]
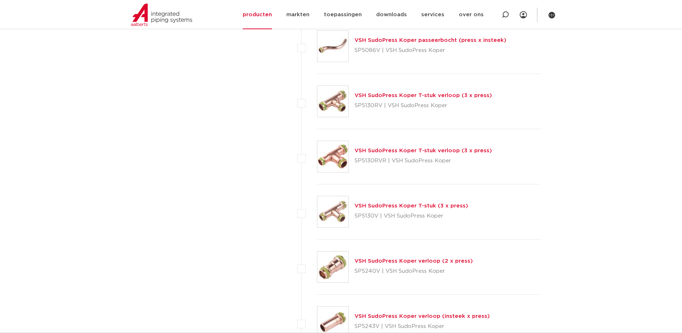
click at [339, 210] on img at bounding box center [333, 211] width 31 height 31
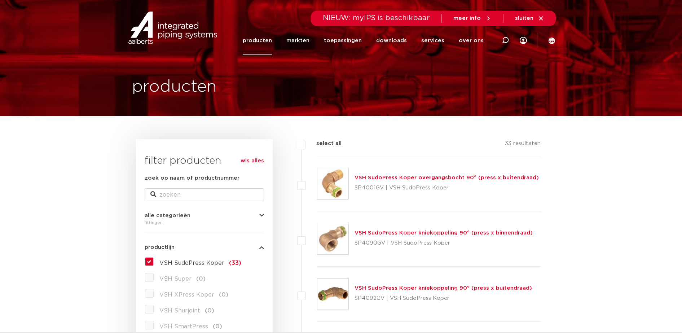
click at [154, 262] on label "VSH SudoPress Koper (33)" at bounding box center [198, 262] width 88 height 12
click at [0, 0] on input "VSH SudoPress Koper (33)" at bounding box center [0, 0] width 0 height 0
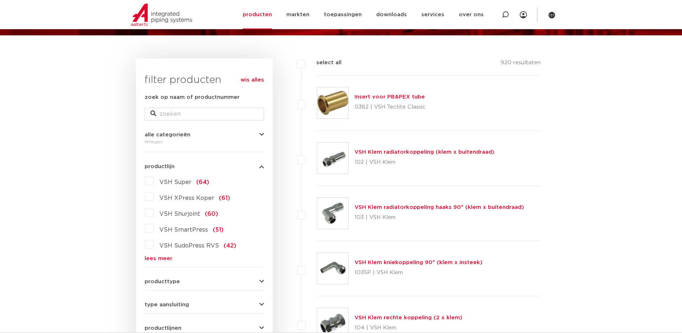
click at [154, 198] on label "VSH XPress Koper (61)" at bounding box center [192, 197] width 76 height 12
click at [0, 0] on input "VSH XPress Koper (61)" at bounding box center [0, 0] width 0 height 0
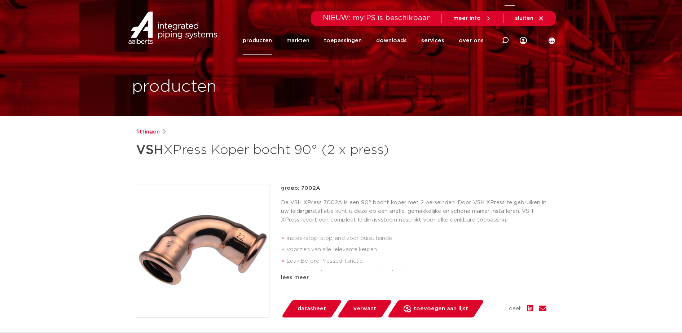
click at [506, 45] on div at bounding box center [505, 40] width 7 height 29
type input "tectite sprint"
click button "Zoeken" at bounding box center [0, 0] width 0 height 0
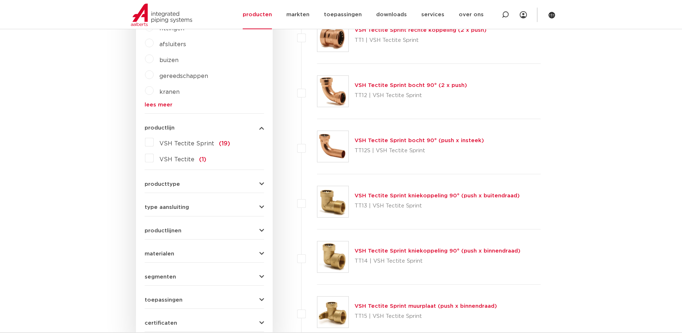
scroll to position [261, 0]
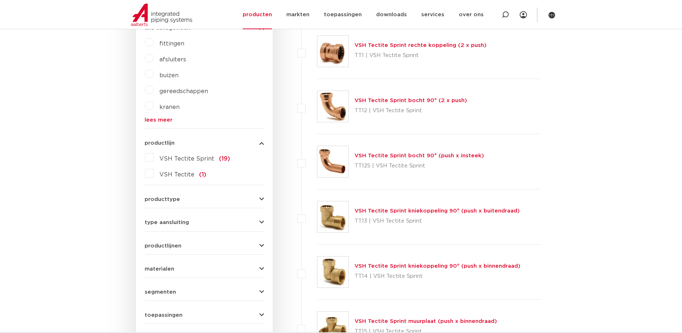
click at [338, 104] on img at bounding box center [333, 106] width 31 height 31
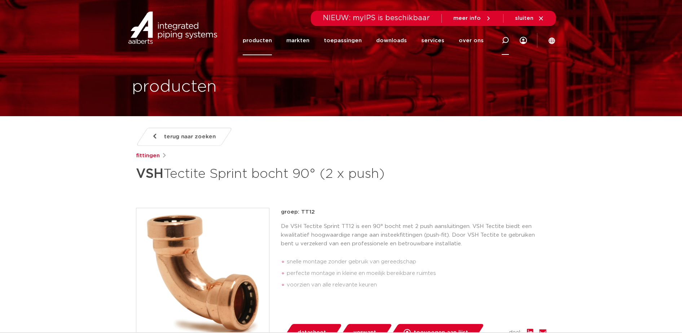
click at [504, 41] on icon at bounding box center [505, 40] width 9 height 9
type input "tectite"
click button "Zoeken" at bounding box center [0, 0] width 0 height 0
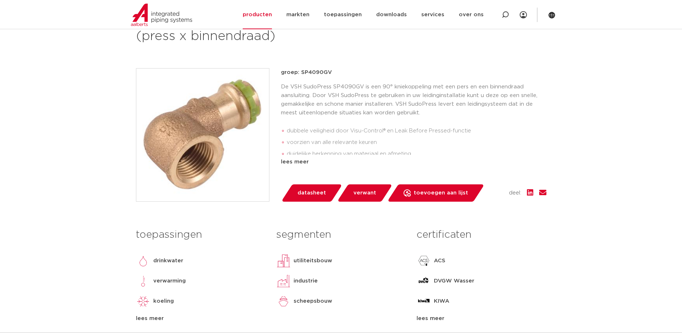
scroll to position [45, 0]
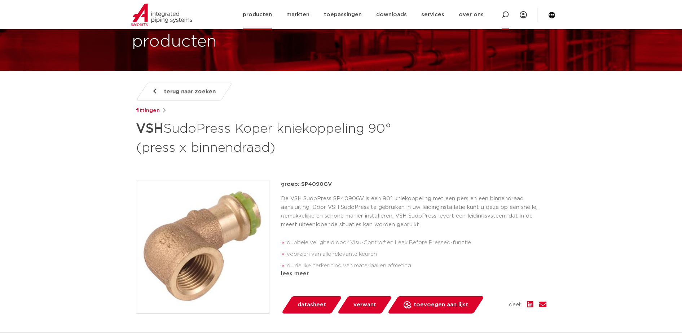
click at [499, 21] on div at bounding box center [505, 14] width 29 height 29
drag, startPoint x: 508, startPoint y: 17, endPoint x: 494, endPoint y: 17, distance: 13.7
click at [505, 17] on div at bounding box center [509, 15] width 10 height 32
click at [502, 9] on div at bounding box center [505, 14] width 7 height 29
type input "6331g"
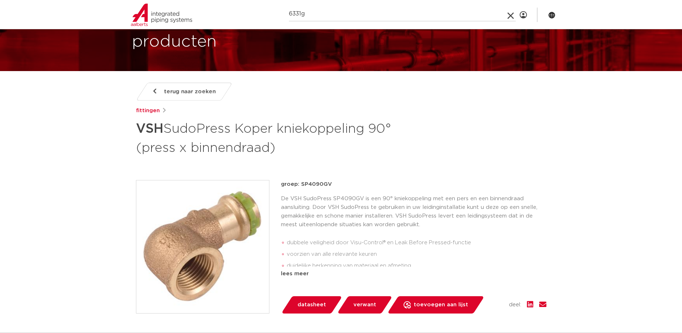
click button "Zoeken" at bounding box center [0, 0] width 0 height 0
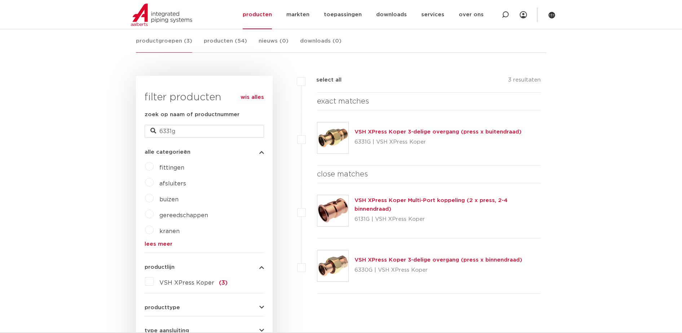
scroll to position [126, 0]
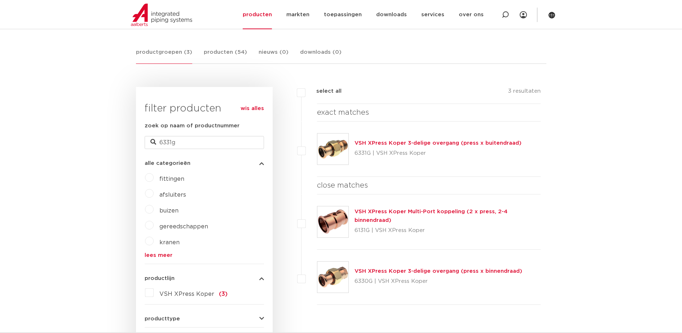
click at [336, 141] on img at bounding box center [333, 148] width 31 height 31
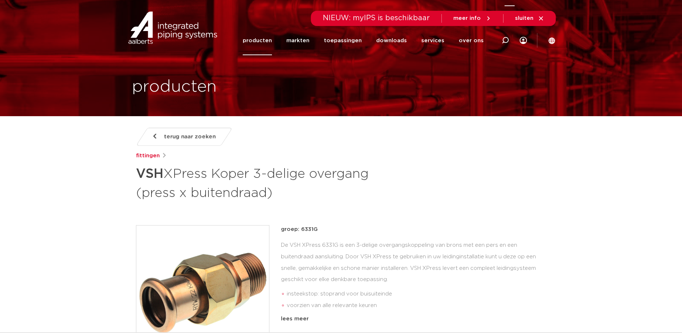
click at [510, 43] on div at bounding box center [505, 41] width 29 height 30
type input "sp4331gv"
click button "Zoeken" at bounding box center [0, 0] width 0 height 0
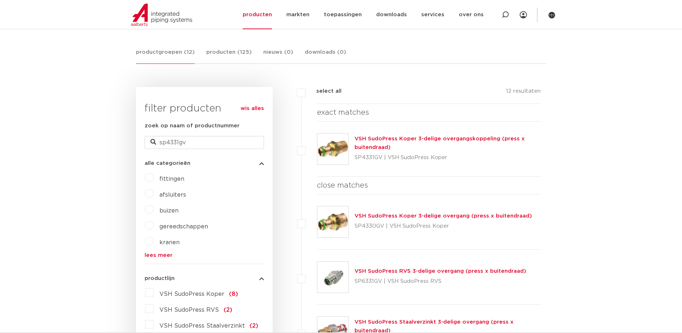
click at [340, 139] on img at bounding box center [333, 148] width 31 height 31
